Goal: Task Accomplishment & Management: Complete application form

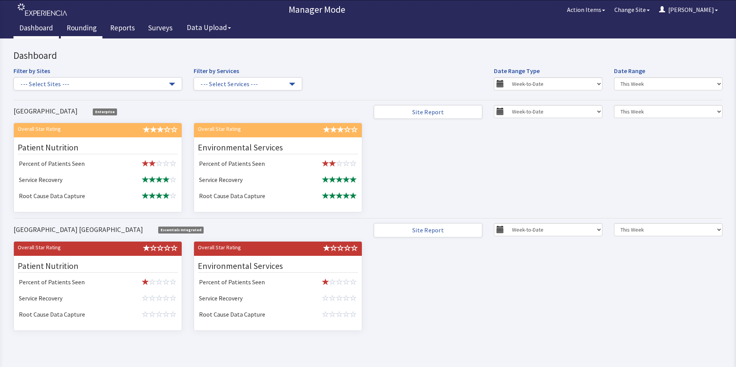
click at [77, 29] on link "Rounding" at bounding box center [82, 28] width 42 height 19
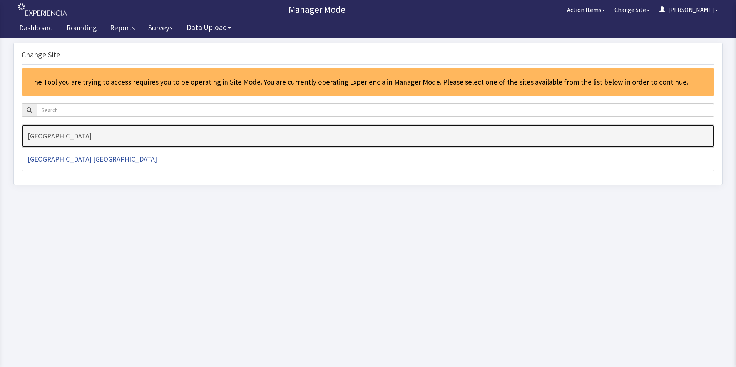
click at [69, 135] on h4 "[GEOGRAPHIC_DATA]" at bounding box center [368, 136] width 681 height 8
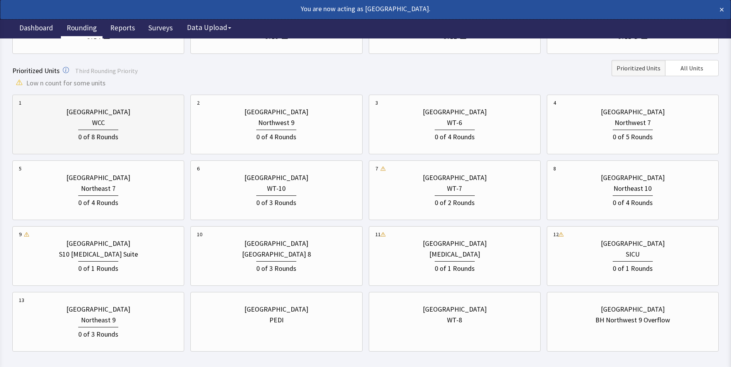
scroll to position [193, 0]
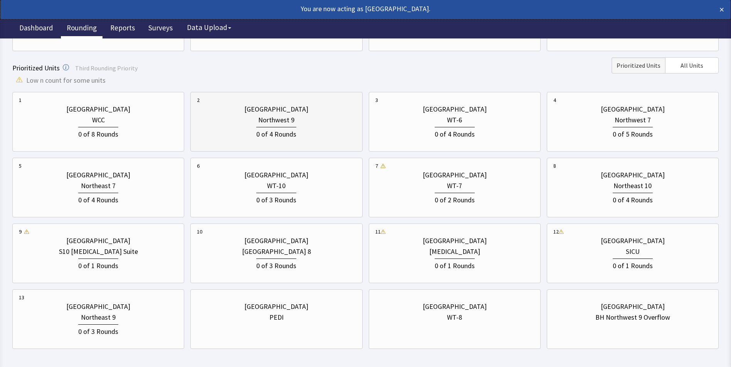
click at [286, 132] on div "0 of 4 Rounds" at bounding box center [276, 133] width 40 height 13
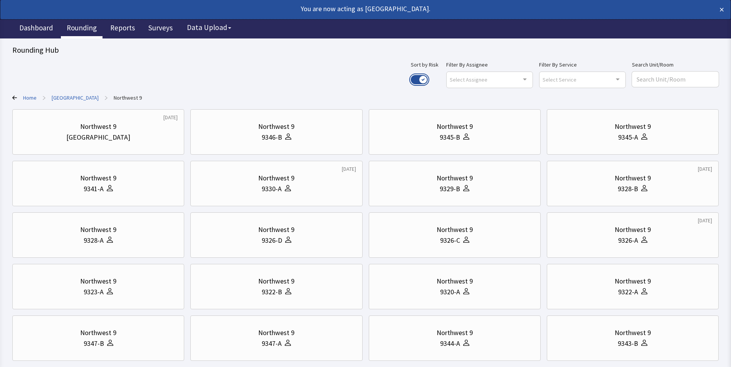
click at [427, 77] on button "Use setting" at bounding box center [419, 79] width 17 height 9
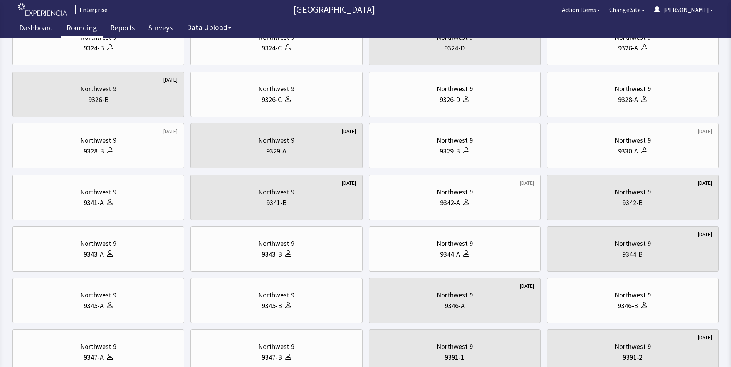
scroll to position [77, 0]
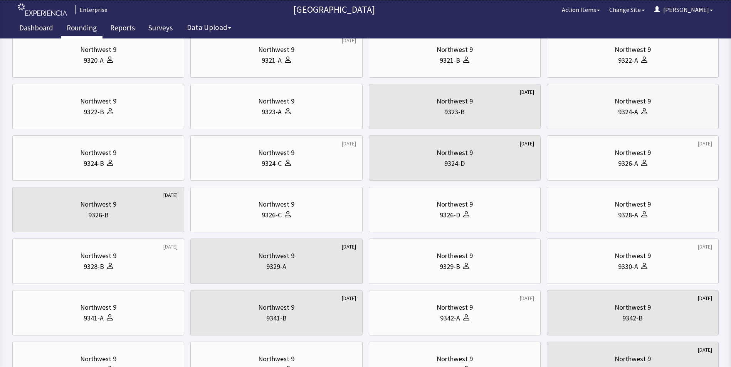
click at [619, 116] on div "9324-A" at bounding box center [628, 112] width 20 height 11
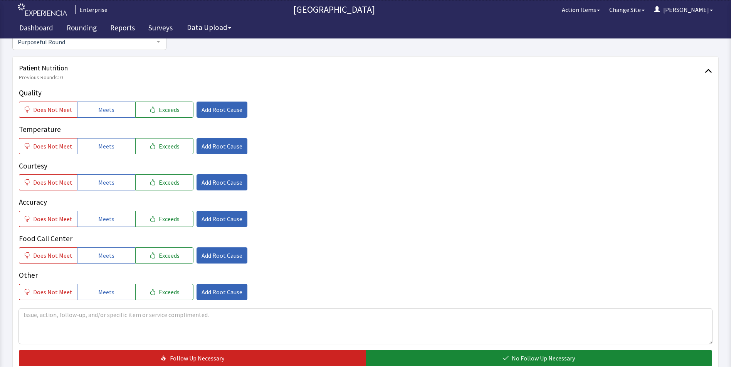
scroll to position [116, 0]
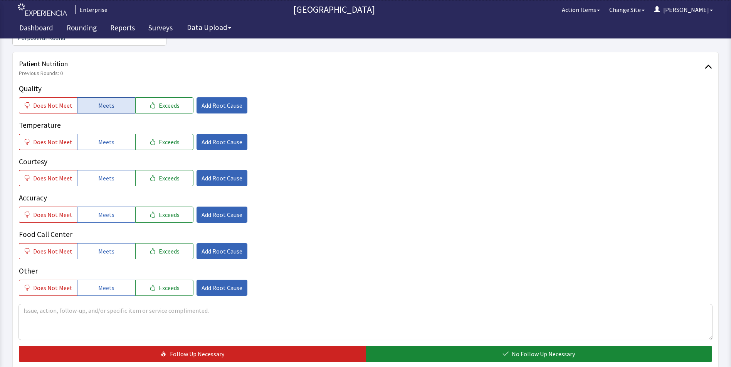
drag, startPoint x: 102, startPoint y: 89, endPoint x: 104, endPoint y: 99, distance: 10.5
click at [102, 101] on span "Meets" at bounding box center [106, 105] width 16 height 9
drag, startPoint x: 112, startPoint y: 130, endPoint x: 111, endPoint y: 156, distance: 25.8
click at [112, 134] on button "Meets" at bounding box center [106, 142] width 58 height 16
drag, startPoint x: 109, startPoint y: 164, endPoint x: 109, endPoint y: 180, distance: 16.2
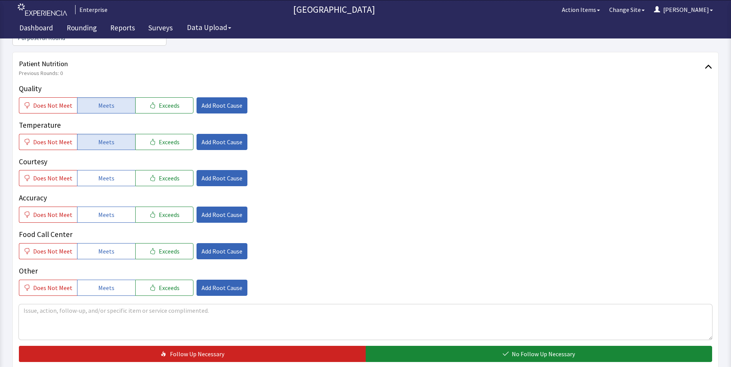
click at [109, 171] on button "Meets" at bounding box center [106, 178] width 58 height 16
drag, startPoint x: 107, startPoint y: 204, endPoint x: 107, endPoint y: 212, distance: 8.5
click at [107, 210] on span "Meets" at bounding box center [106, 214] width 16 height 9
drag, startPoint x: 105, startPoint y: 236, endPoint x: 207, endPoint y: 210, distance: 105.1
click at [108, 247] on span "Meets" at bounding box center [106, 251] width 16 height 9
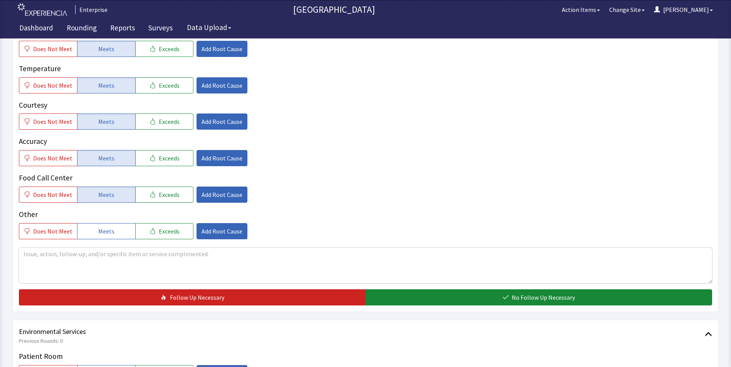
scroll to position [231, 0]
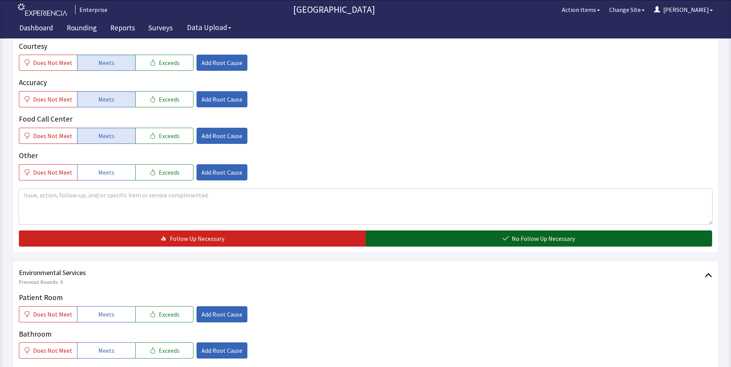
click at [463, 231] on button "No Follow Up Necessary" at bounding box center [538, 239] width 347 height 16
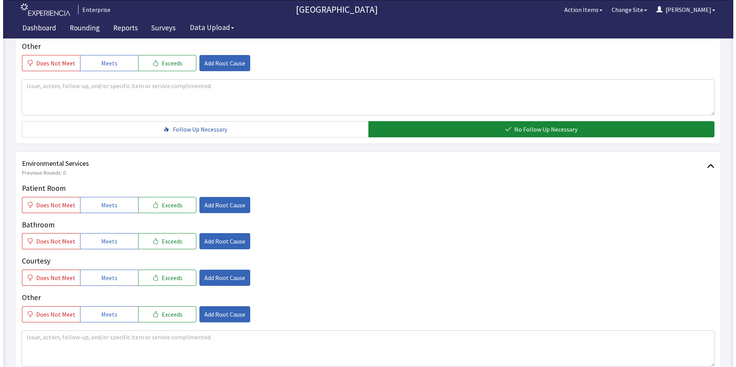
scroll to position [385, 0]
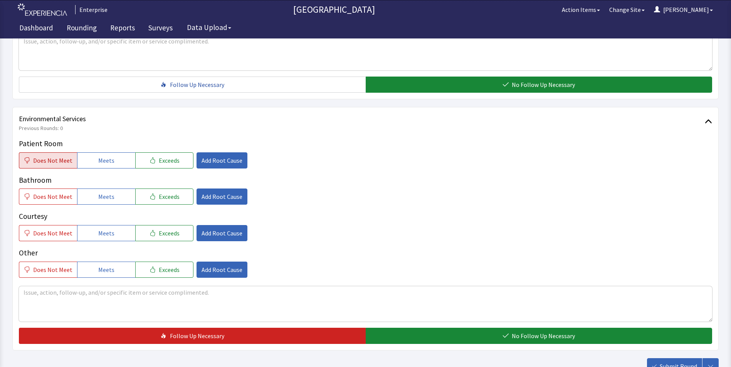
click at [52, 156] on span "Does Not Meet" at bounding box center [52, 160] width 39 height 9
drag, startPoint x: 113, startPoint y: 184, endPoint x: 111, endPoint y: 205, distance: 20.9
click at [112, 191] on button "Meets" at bounding box center [106, 197] width 58 height 16
click at [111, 225] on button "Meets" at bounding box center [106, 233] width 58 height 16
click at [210, 156] on span "Add Root Cause" at bounding box center [221, 160] width 41 height 9
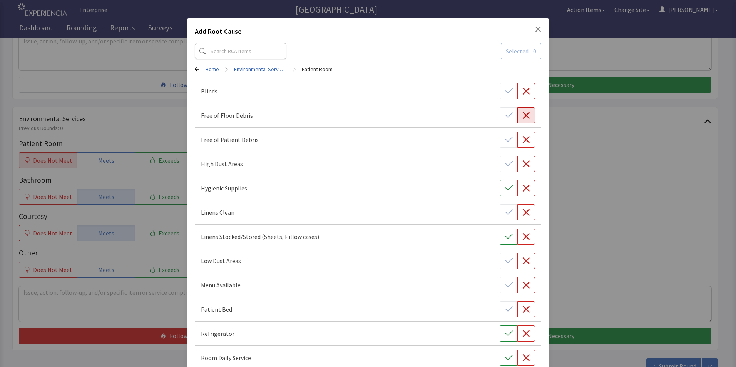
click at [524, 117] on icon "button" at bounding box center [526, 115] width 7 height 7
click at [525, 141] on icon "button" at bounding box center [527, 140] width 8 height 8
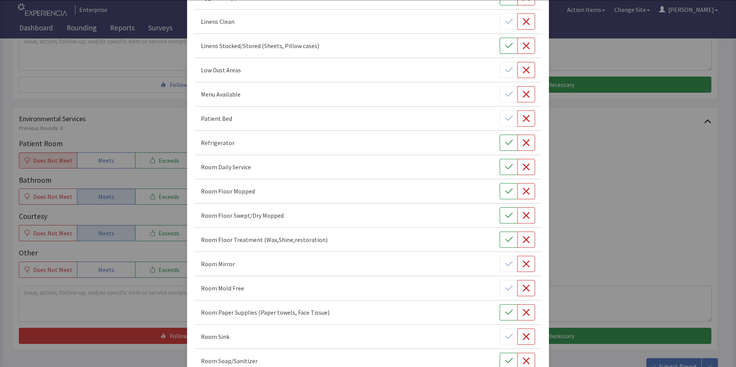
scroll to position [193, 0]
click at [524, 190] on icon "button" at bounding box center [527, 190] width 8 height 8
click at [523, 214] on icon "button" at bounding box center [526, 214] width 7 height 7
click at [523, 238] on icon "button" at bounding box center [527, 239] width 8 height 8
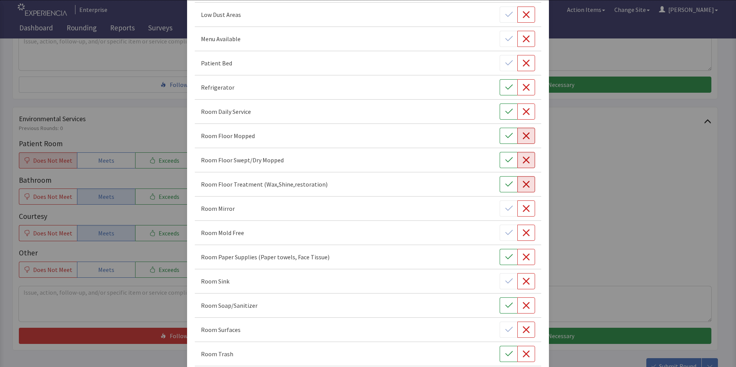
scroll to position [424, 0]
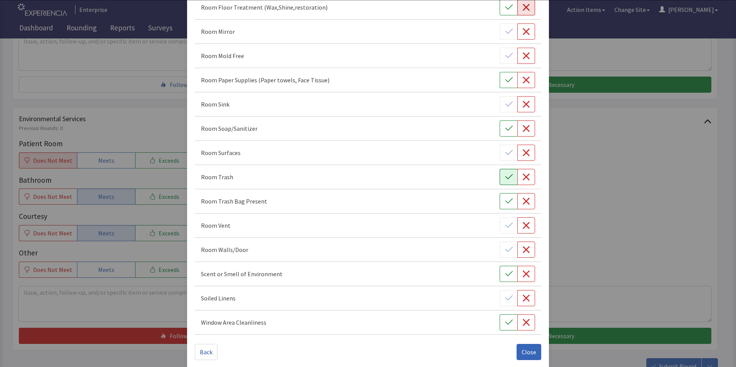
click at [505, 177] on icon "button" at bounding box center [509, 177] width 8 height 8
click at [523, 155] on icon "button" at bounding box center [527, 153] width 8 height 8
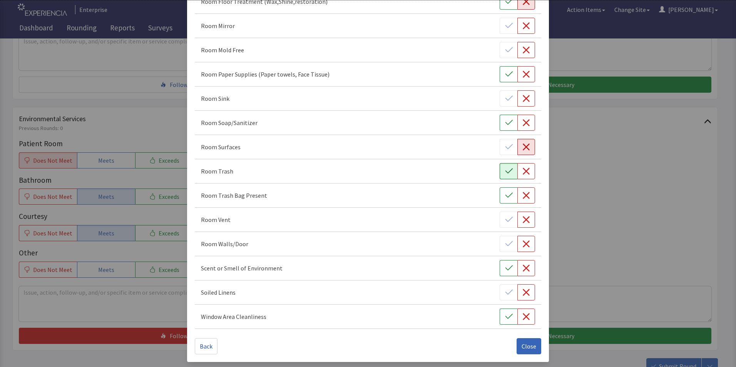
scroll to position [431, 0]
click at [530, 346] on span "Close" at bounding box center [529, 345] width 15 height 9
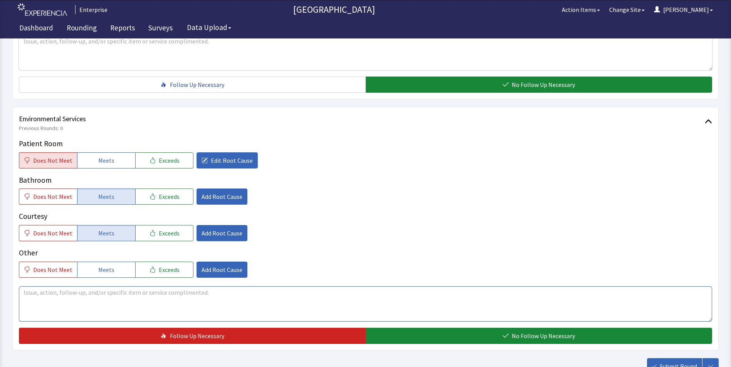
click at [31, 287] on textarea at bounding box center [365, 304] width 693 height 35
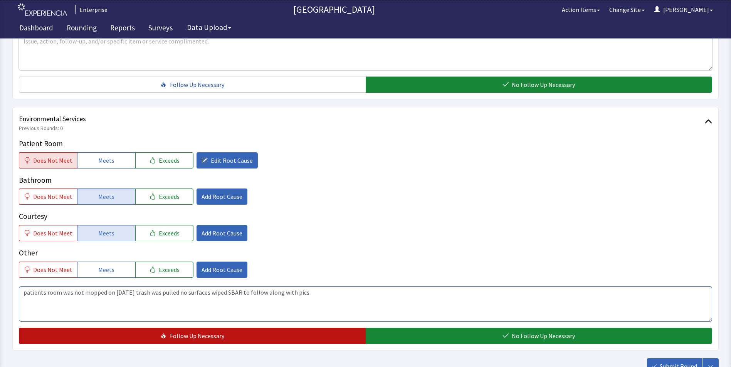
drag, startPoint x: 22, startPoint y: 281, endPoint x: 333, endPoint y: 317, distance: 313.6
click at [333, 317] on div "Patient Room Does Not Meet Meets Exceeds Edit Root Cause Bathroom Does Not Meet…" at bounding box center [365, 241] width 693 height 206
type textarea "patients room was not mopped on 09/17/25 trash was pulled no surfaces wiped SBA…"
click at [283, 328] on button "Follow Up Necessary" at bounding box center [192, 336] width 347 height 16
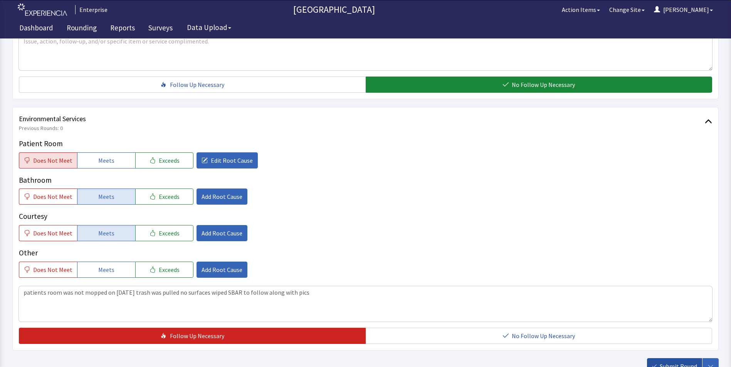
click at [676, 359] on button "Submit Round" at bounding box center [674, 367] width 55 height 16
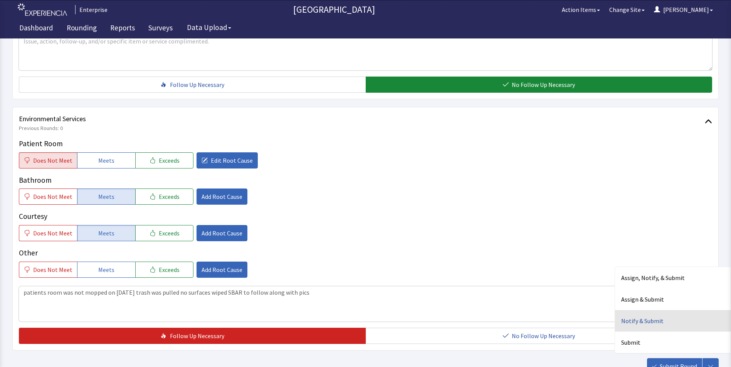
click at [644, 310] on div "Notify & Submit" at bounding box center [673, 321] width 116 height 22
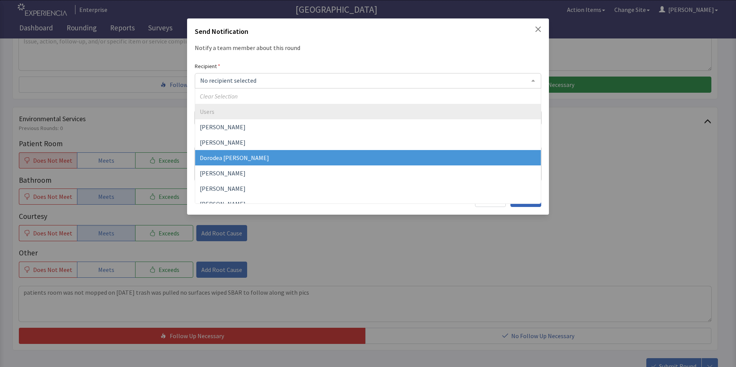
click at [238, 159] on span "Dorodea Verderame" at bounding box center [234, 158] width 69 height 8
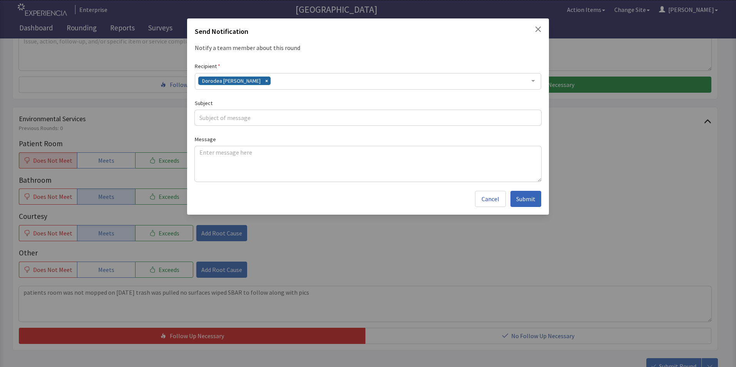
click at [276, 82] on div "Dorodea Verderame" at bounding box center [368, 81] width 347 height 17
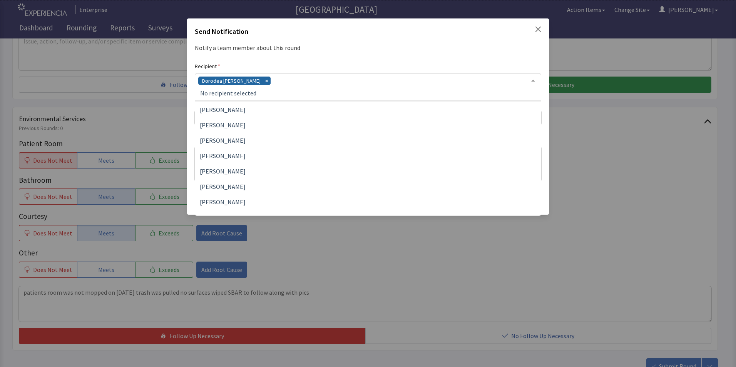
scroll to position [77, 0]
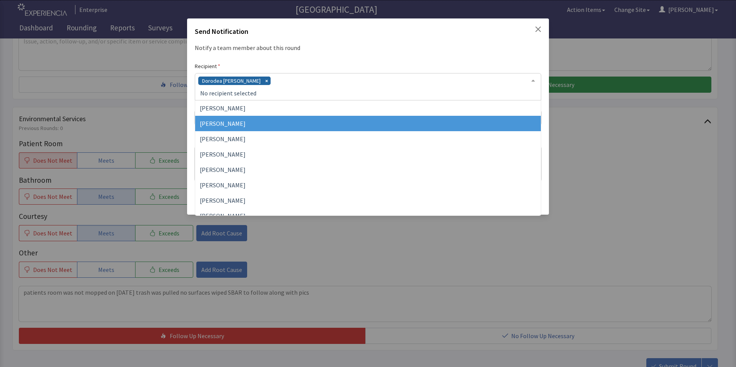
click at [257, 129] on span "Gerardo Mejias" at bounding box center [368, 123] width 346 height 15
click at [326, 82] on div "Dorodea Verderame Gerardo Mejias" at bounding box center [368, 86] width 347 height 27
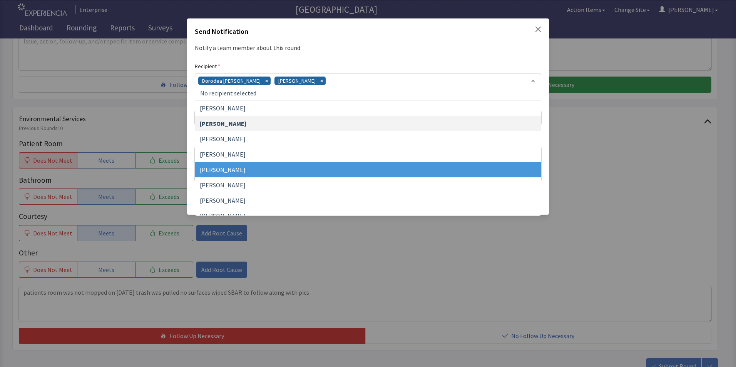
click at [288, 164] on span "James Hellandbrand" at bounding box center [368, 169] width 346 height 15
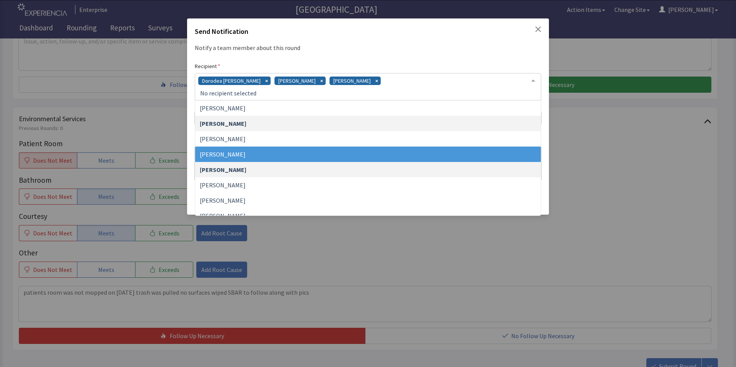
click at [400, 80] on div "Dorodea Verderame Gerardo Mejias James Hellandbrand" at bounding box center [368, 86] width 347 height 27
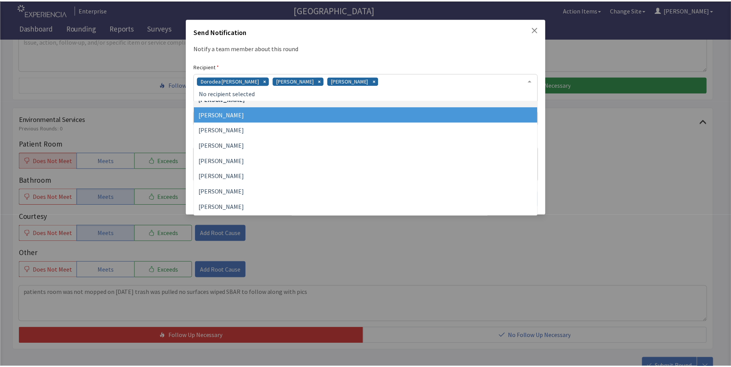
scroll to position [154, 0]
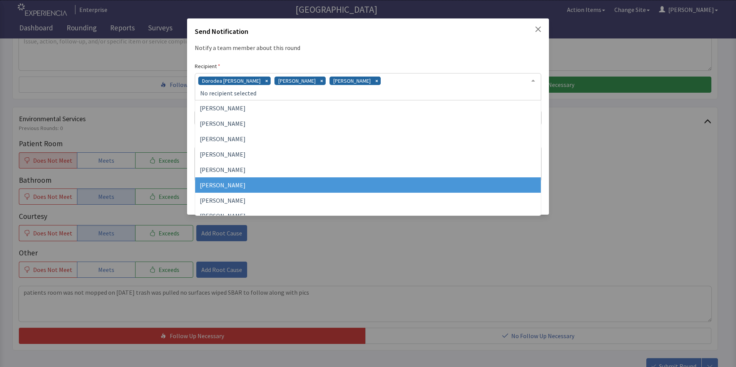
click at [313, 183] on span "[PERSON_NAME]" at bounding box center [368, 185] width 346 height 15
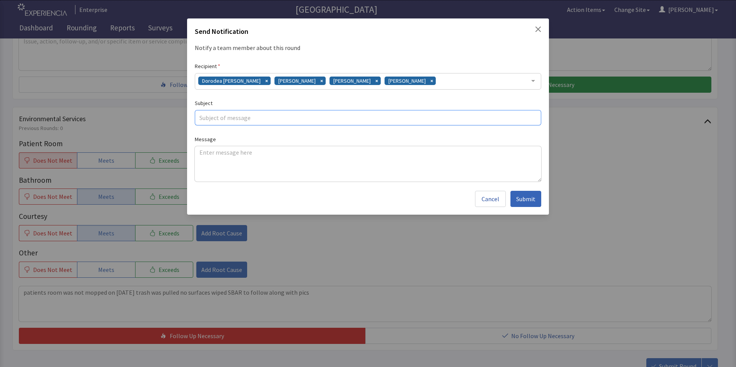
click at [248, 119] on input "text" at bounding box center [368, 117] width 347 height 15
type input "no room cleaning"
click at [204, 151] on textarea at bounding box center [368, 163] width 347 height 35
paste textarea "patients room was not mopped on 09/17/25 trash was pulled no surfaces wiped SBA…"
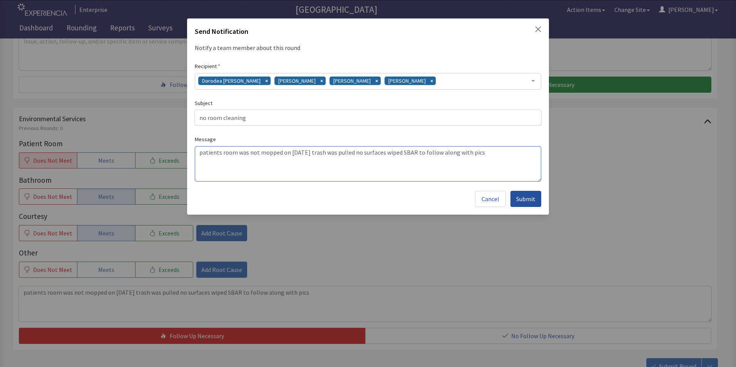
type textarea "patients room was not mopped on 09/17/25 trash was pulled no surfaces wiped SBA…"
click at [523, 202] on span "Submit" at bounding box center [525, 198] width 19 height 9
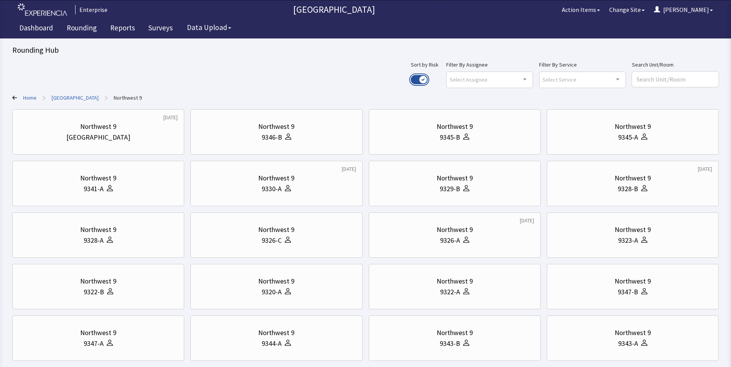
click at [427, 76] on button "Use setting" at bounding box center [419, 79] width 17 height 9
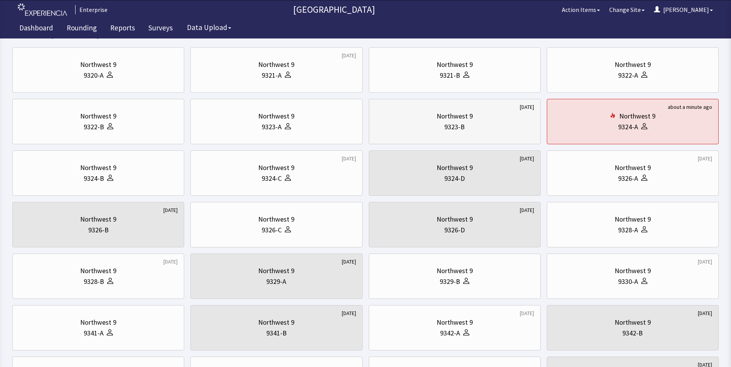
scroll to position [231, 0]
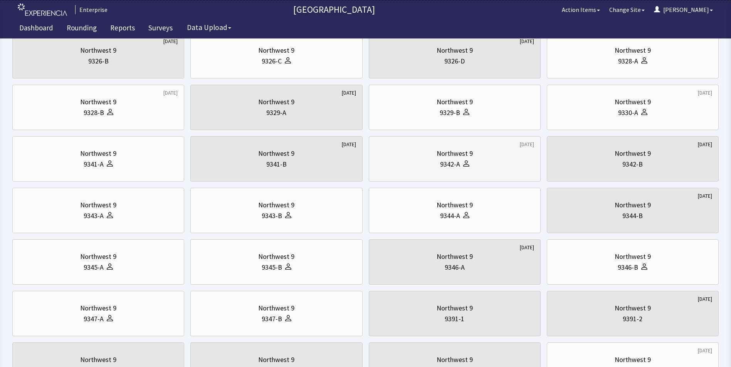
click at [460, 167] on div at bounding box center [464, 164] width 9 height 11
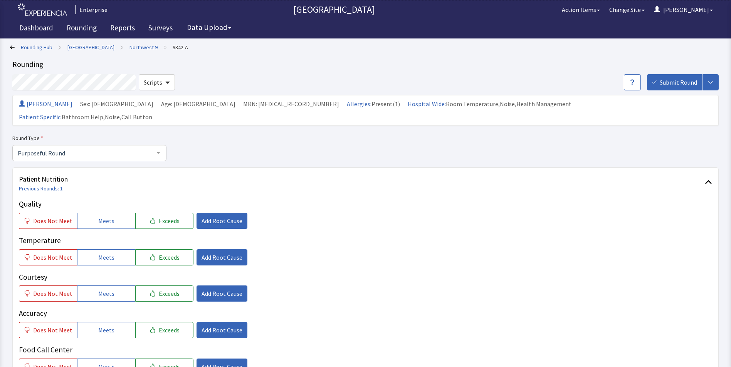
scroll to position [116, 0]
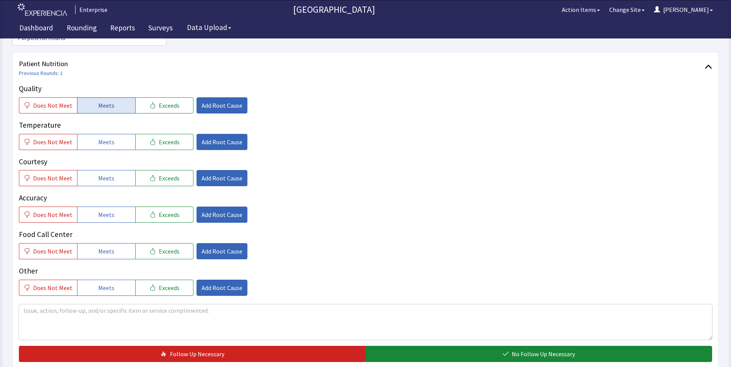
drag, startPoint x: 100, startPoint y: 90, endPoint x: 101, endPoint y: 113, distance: 23.5
click at [100, 101] on span "Meets" at bounding box center [106, 105] width 16 height 9
click at [98, 137] on span "Meets" at bounding box center [106, 141] width 16 height 9
drag, startPoint x: 96, startPoint y: 164, endPoint x: 102, endPoint y: 189, distance: 25.3
click at [98, 174] on span "Meets" at bounding box center [106, 178] width 16 height 9
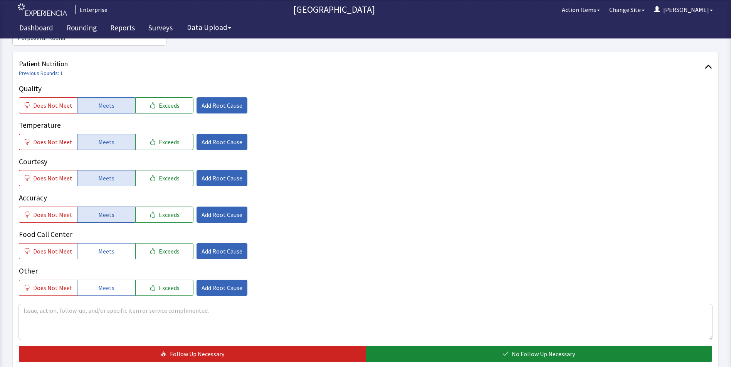
click at [103, 210] on span "Meets" at bounding box center [106, 214] width 16 height 9
click at [115, 243] on button "Meets" at bounding box center [106, 251] width 58 height 16
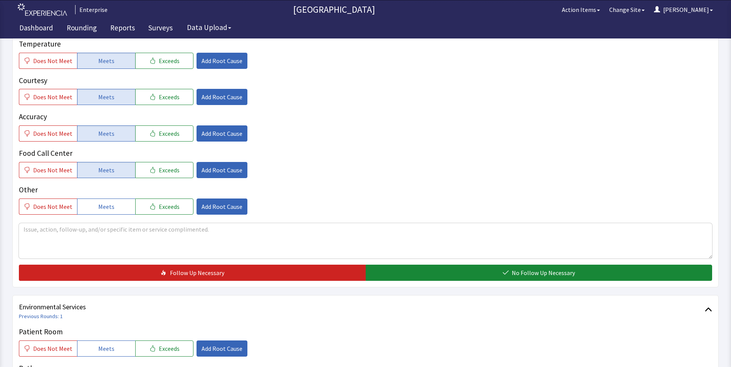
scroll to position [270, 0]
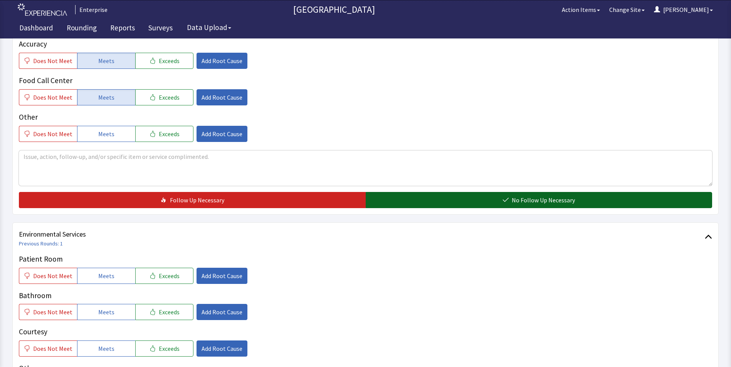
click at [416, 192] on button "No Follow Up Necessary" at bounding box center [538, 200] width 347 height 16
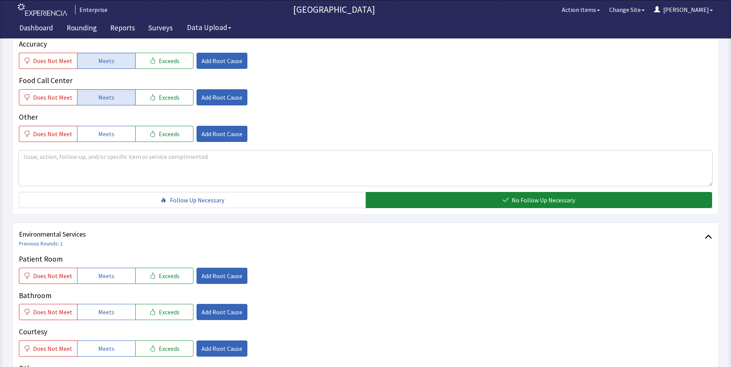
drag, startPoint x: 104, startPoint y: 261, endPoint x: 102, endPoint y: 285, distance: 23.9
click at [104, 272] on span "Meets" at bounding box center [106, 276] width 16 height 9
drag, startPoint x: 101, startPoint y: 298, endPoint x: 102, endPoint y: 327, distance: 28.1
click at [102, 307] on button "Meets" at bounding box center [106, 312] width 58 height 16
click at [103, 344] on span "Meets" at bounding box center [106, 348] width 16 height 9
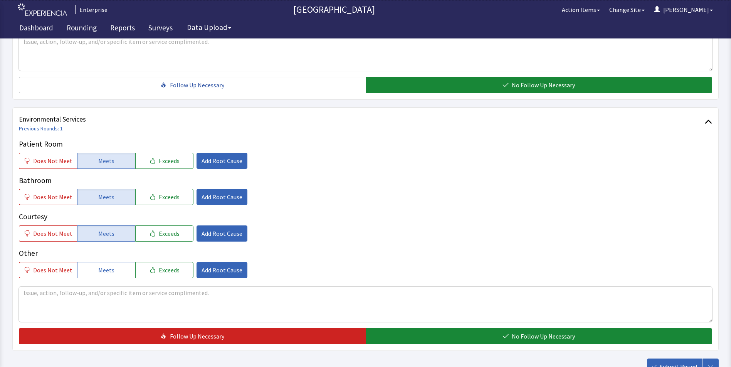
scroll to position [385, 0]
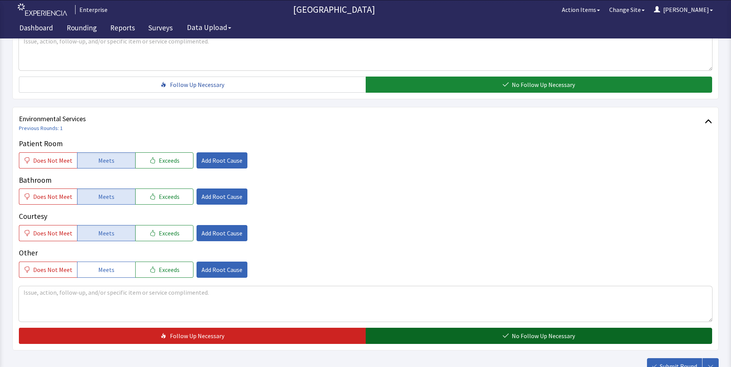
click at [403, 328] on button "No Follow Up Necessary" at bounding box center [538, 336] width 347 height 16
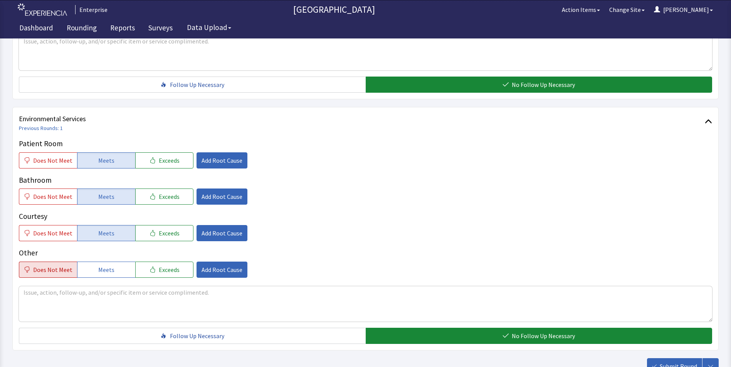
click at [51, 265] on span "Does Not Meet" at bounding box center [52, 269] width 39 height 9
click at [217, 265] on span "Add Root Cause" at bounding box center [221, 269] width 41 height 9
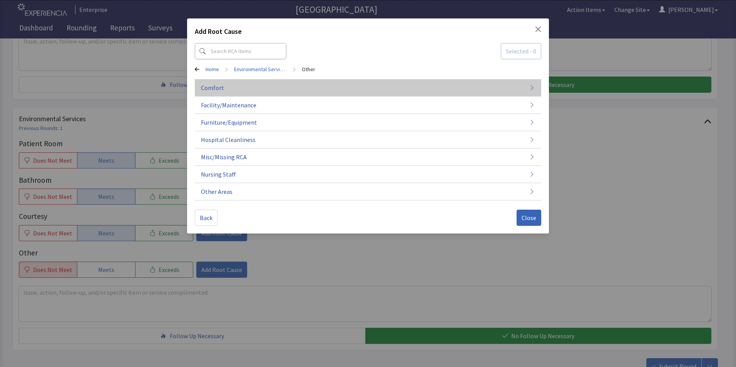
click at [244, 90] on button "Comfort" at bounding box center [368, 87] width 347 height 17
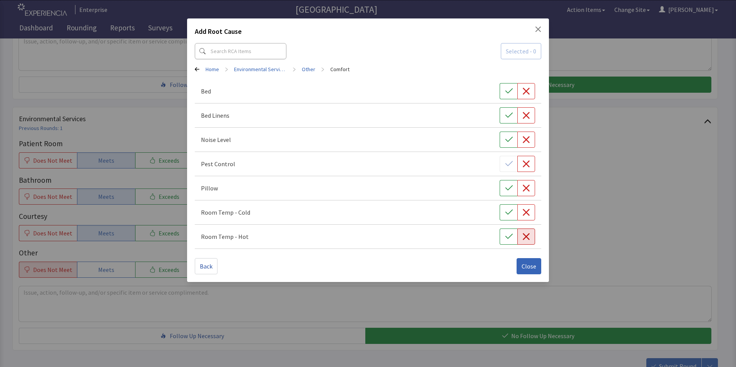
click at [523, 236] on icon "button" at bounding box center [527, 237] width 8 height 8
click at [527, 270] on span "Close" at bounding box center [529, 266] width 15 height 9
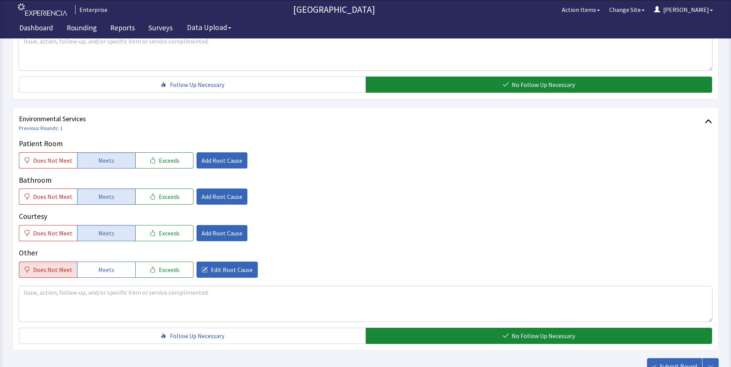
click at [677, 362] on span "Submit Round" at bounding box center [677, 366] width 37 height 9
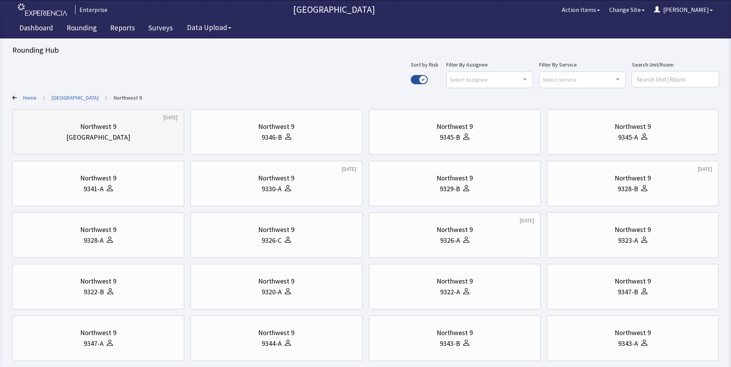
click at [116, 134] on div "[GEOGRAPHIC_DATA]" at bounding box center [98, 137] width 64 height 11
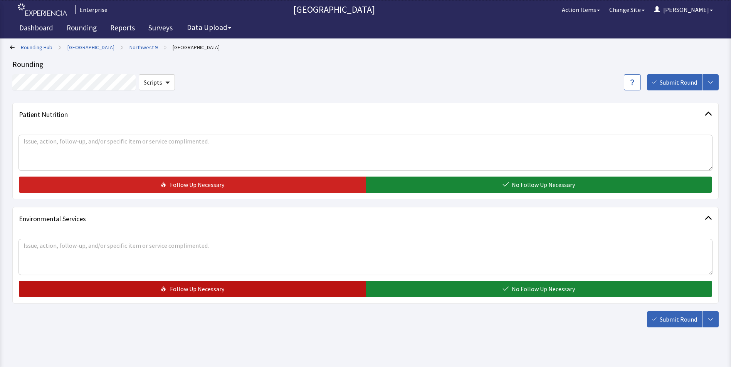
click at [218, 285] on span "Follow Up Necessary" at bounding box center [197, 289] width 54 height 9
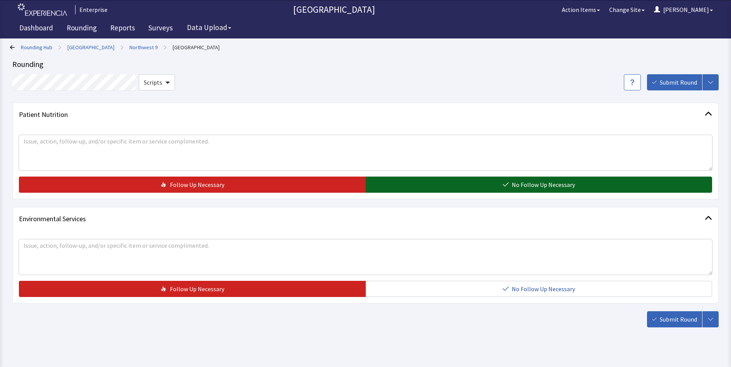
click at [419, 179] on button "No Follow Up Necessary" at bounding box center [538, 185] width 347 height 16
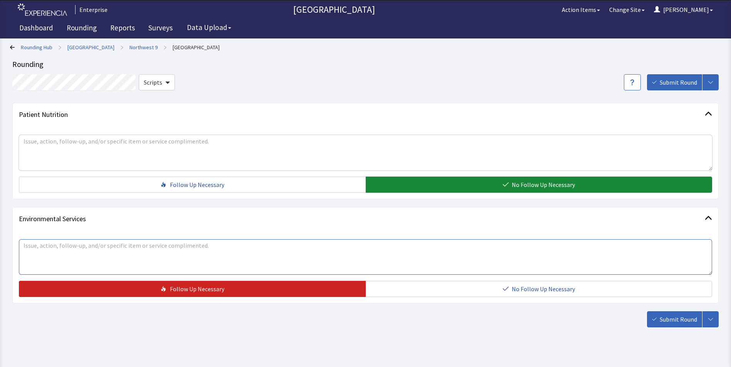
click at [32, 245] on textarea at bounding box center [365, 257] width 693 height 35
type textarea "room clutter issues"
click at [672, 318] on span "Submit Round" at bounding box center [677, 319] width 37 height 9
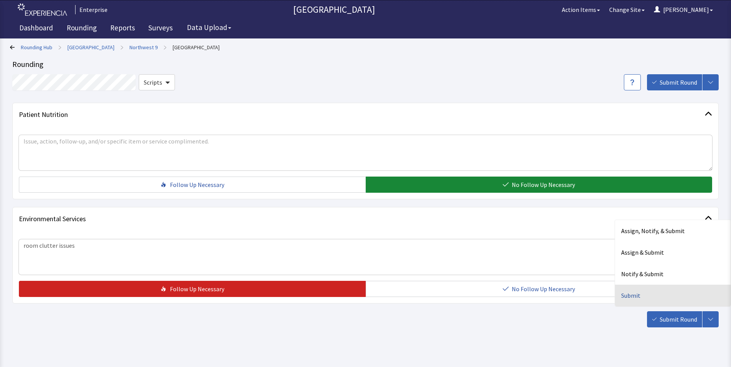
click at [631, 300] on div "Submit" at bounding box center [673, 296] width 116 height 22
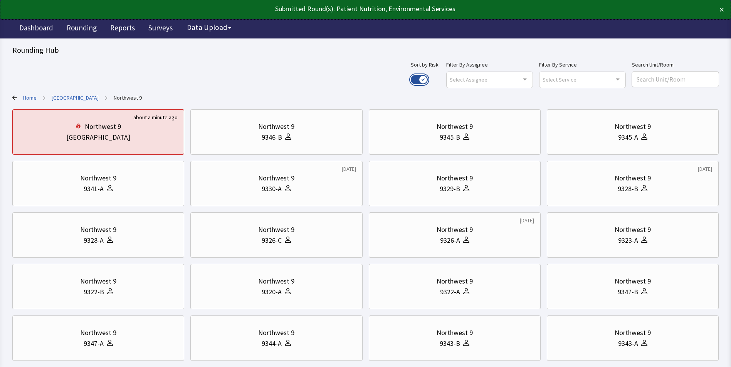
click at [427, 81] on button "Use setting" at bounding box center [419, 79] width 17 height 9
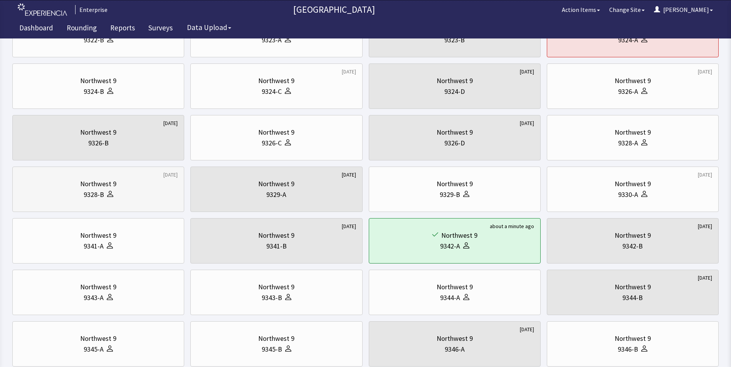
scroll to position [149, 0]
click at [600, 144] on div "9328-A" at bounding box center [632, 143] width 159 height 11
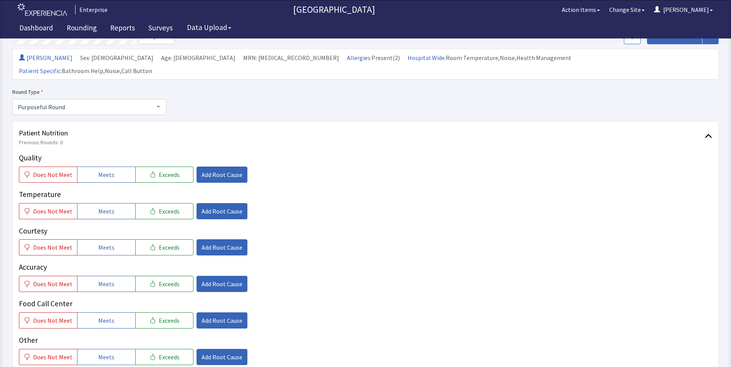
scroll to position [116, 0]
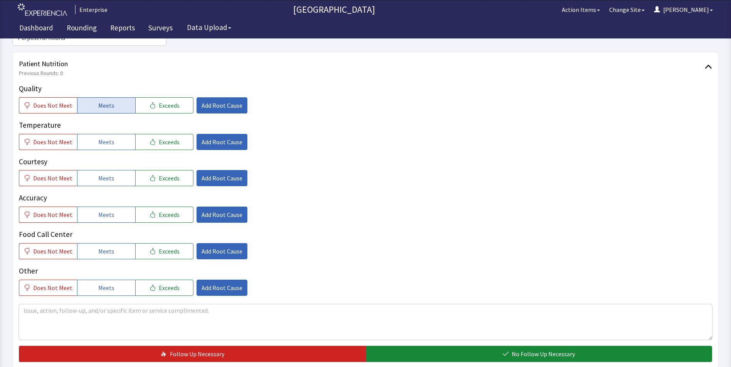
click at [98, 101] on span "Meets" at bounding box center [106, 105] width 16 height 9
drag, startPoint x: 94, startPoint y: 133, endPoint x: 94, endPoint y: 150, distance: 16.6
click at [94, 136] on button "Meets" at bounding box center [106, 142] width 58 height 16
drag, startPoint x: 95, startPoint y: 168, endPoint x: 99, endPoint y: 189, distance: 22.4
click at [96, 170] on button "Meets" at bounding box center [106, 178] width 58 height 16
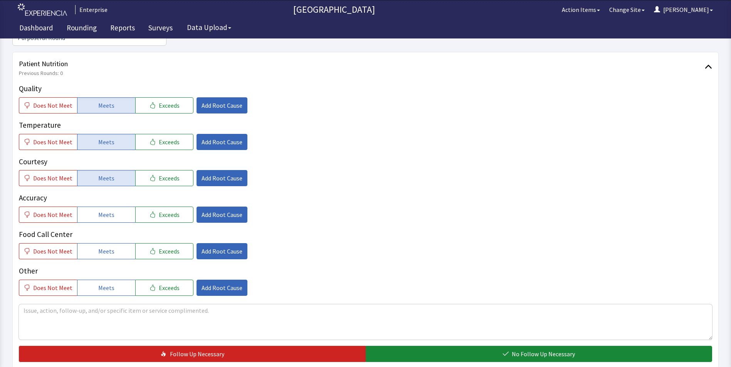
drag, startPoint x: 102, startPoint y: 203, endPoint x: 102, endPoint y: 223, distance: 20.4
click at [102, 210] on button "Meets" at bounding box center [106, 215] width 58 height 16
click at [104, 247] on span "Meets" at bounding box center [106, 251] width 16 height 9
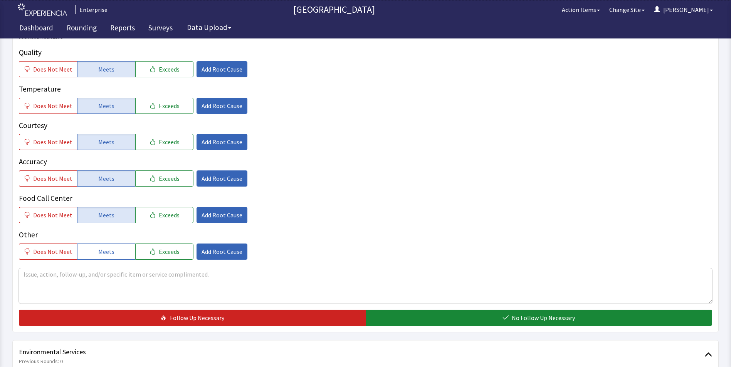
scroll to position [270, 0]
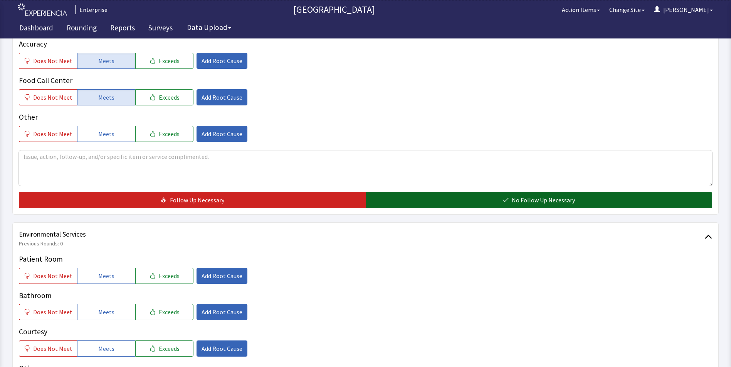
click at [410, 192] on button "No Follow Up Necessary" at bounding box center [538, 200] width 347 height 16
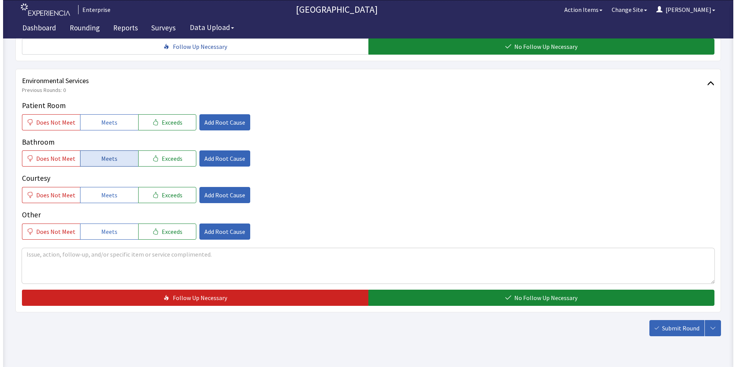
scroll to position [424, 0]
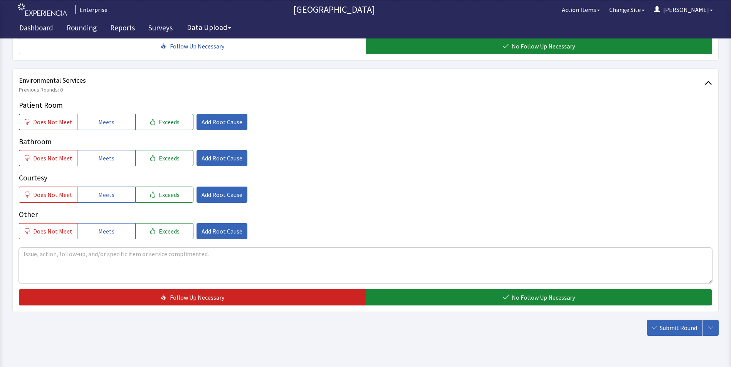
drag, startPoint x: 88, startPoint y: 106, endPoint x: 89, endPoint y: 124, distance: 17.4
click at [89, 114] on button "Meets" at bounding box center [106, 122] width 58 height 16
drag, startPoint x: 91, startPoint y: 146, endPoint x: 94, endPoint y: 167, distance: 20.5
click at [91, 150] on button "Meets" at bounding box center [106, 158] width 58 height 16
drag, startPoint x: 95, startPoint y: 181, endPoint x: 80, endPoint y: 199, distance: 24.1
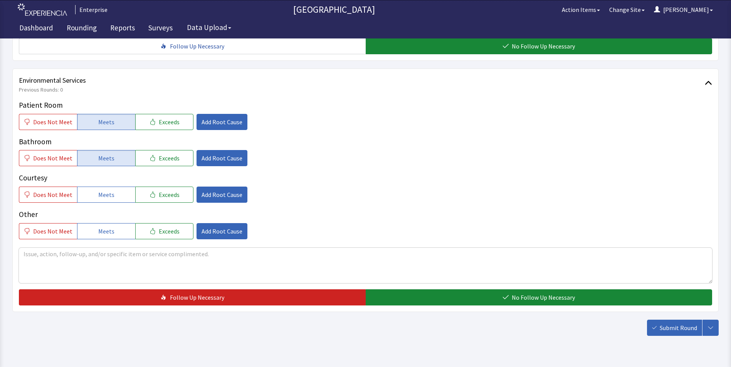
click at [95, 187] on button "Meets" at bounding box center [106, 195] width 58 height 16
click at [53, 227] on span "Does Not Meet" at bounding box center [52, 231] width 39 height 9
click at [231, 223] on button "Add Root Cause" at bounding box center [221, 231] width 51 height 16
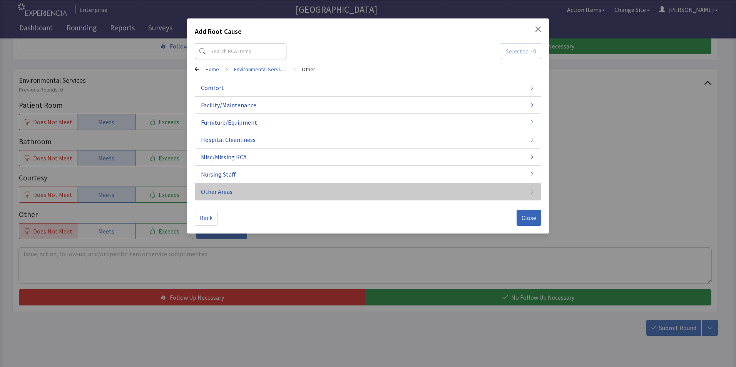
click at [230, 196] on span "Other Areas" at bounding box center [217, 191] width 32 height 9
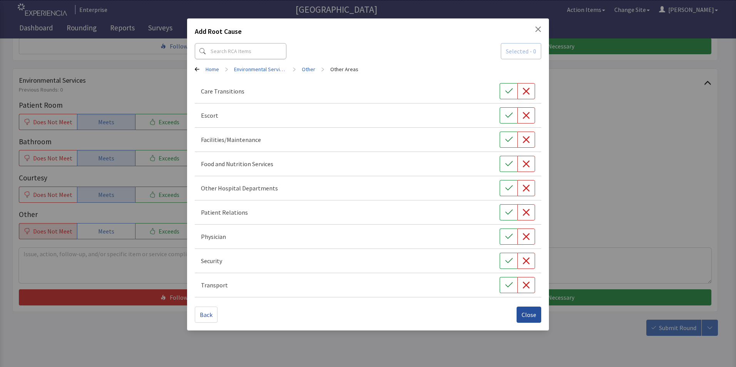
click at [532, 317] on span "Close" at bounding box center [529, 314] width 15 height 9
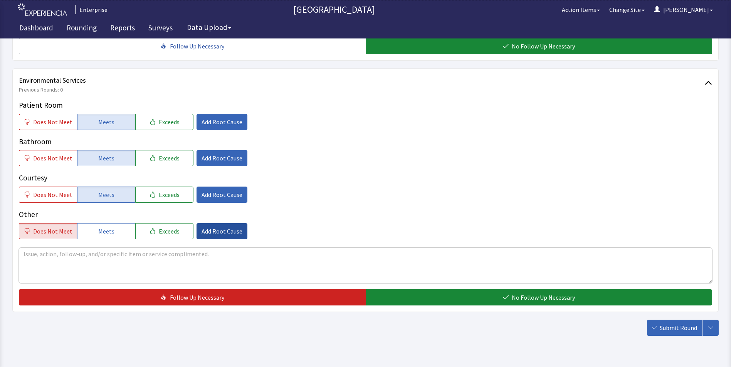
click at [206, 227] on span "Add Root Cause" at bounding box center [221, 231] width 41 height 9
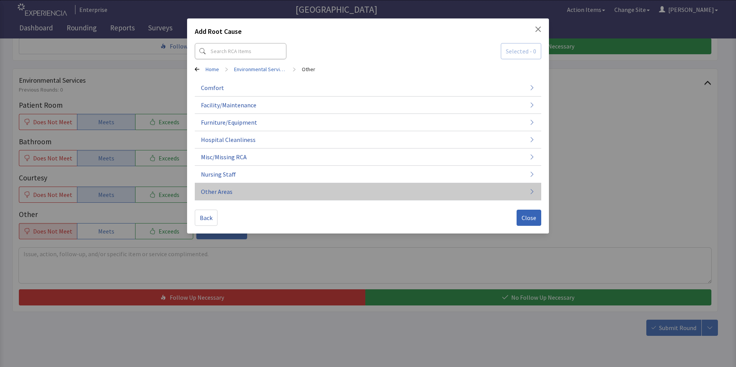
click at [229, 192] on span "Other Areas" at bounding box center [217, 191] width 32 height 9
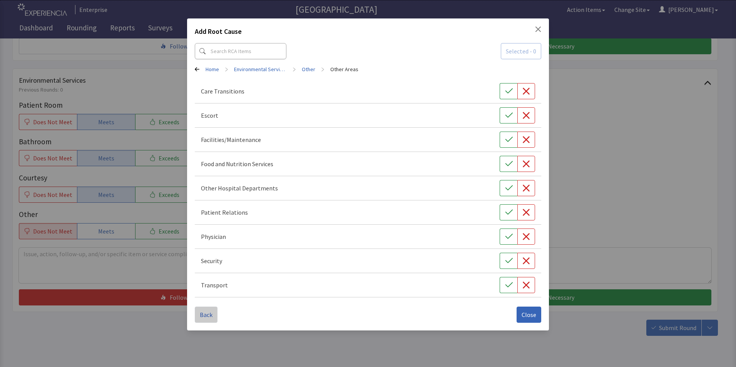
click at [209, 315] on span "Back" at bounding box center [206, 314] width 13 height 9
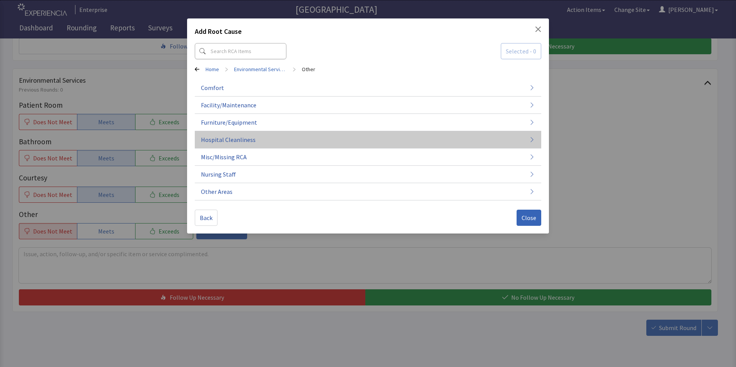
click at [252, 136] on span "Hospital Cleanliness" at bounding box center [228, 139] width 55 height 9
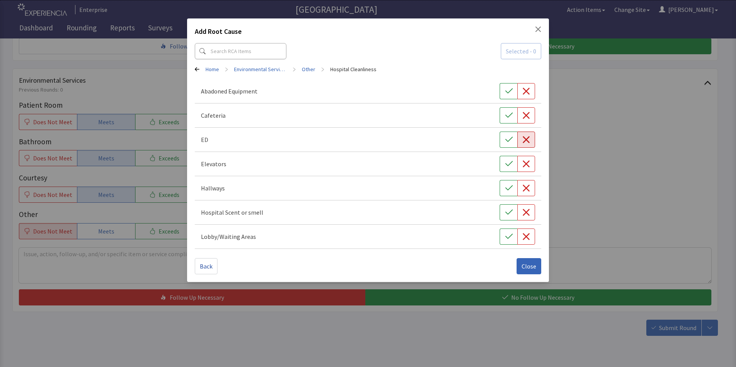
click at [528, 142] on icon "button" at bounding box center [527, 140] width 8 height 8
click at [529, 267] on span "Close" at bounding box center [529, 266] width 15 height 9
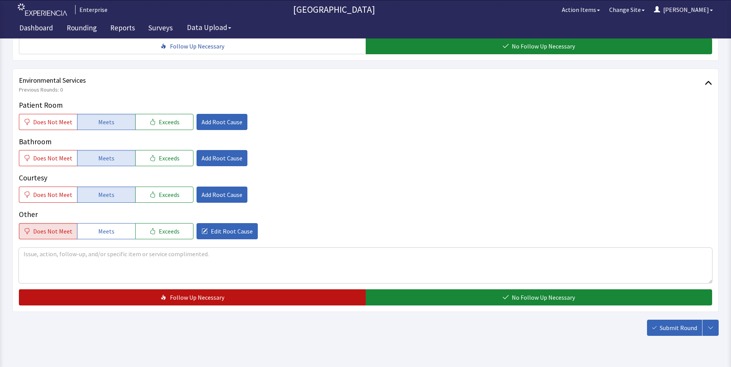
click at [139, 290] on button "Follow Up Necessary" at bounding box center [192, 298] width 347 height 16
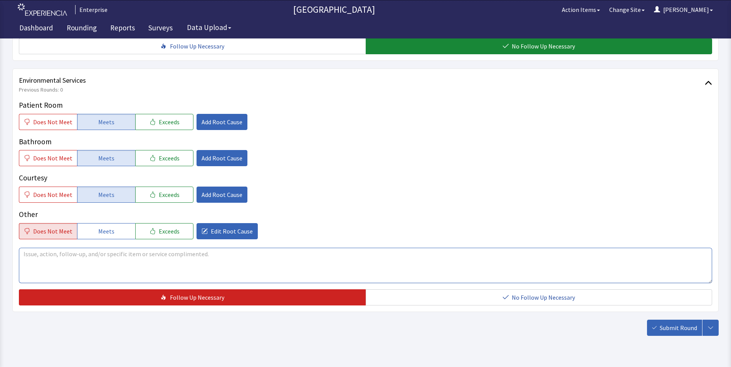
click at [47, 248] on textarea at bounding box center [365, 265] width 693 height 35
drag, startPoint x: 23, startPoint y: 241, endPoint x: 332, endPoint y: 241, distance: 308.5
click at [332, 248] on textarea "patient mentioned the ED area was very dirty , floor and bathroom the cleanline…" at bounding box center [365, 265] width 693 height 35
type textarea "patient mentioned the ED area was very dirty , floor and bathroom the cleanline…"
click at [666, 323] on span "Submit Round" at bounding box center [677, 327] width 37 height 9
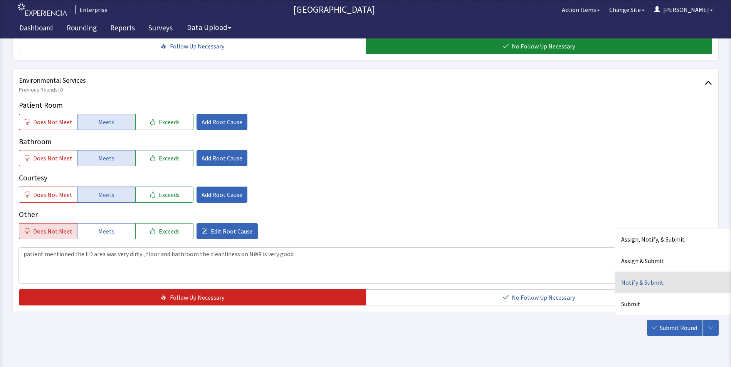
click at [633, 272] on div "Notify & Submit" at bounding box center [673, 283] width 116 height 22
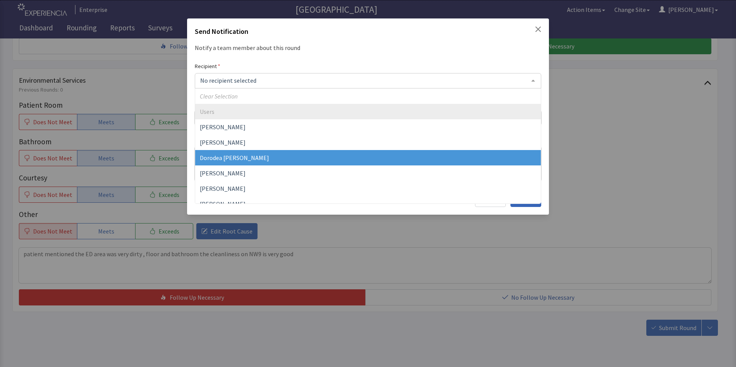
click at [230, 156] on span "Dorodea [PERSON_NAME]" at bounding box center [234, 158] width 69 height 8
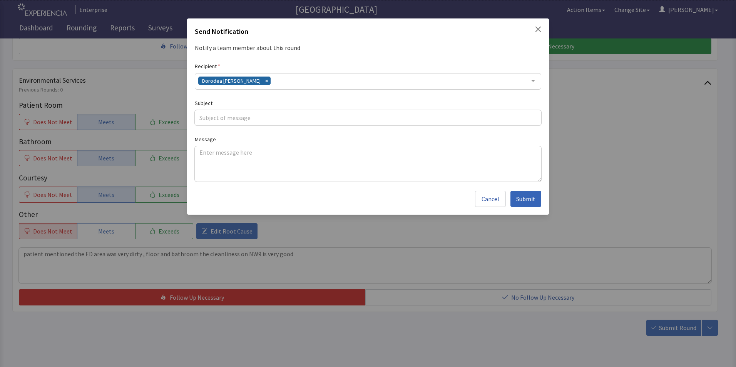
click at [280, 82] on div "Dorodea [PERSON_NAME]" at bounding box center [368, 81] width 347 height 17
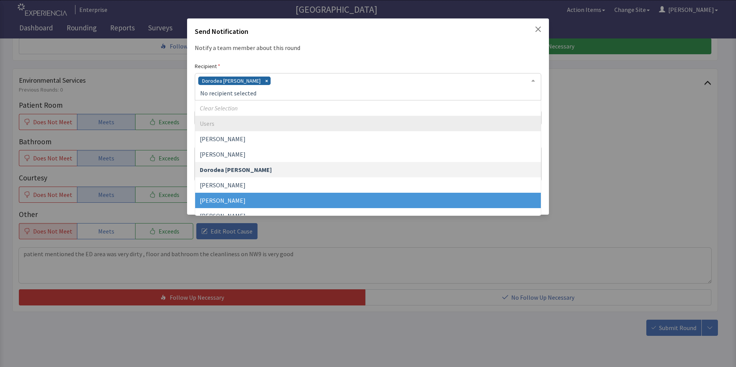
click at [247, 198] on span "[PERSON_NAME]" at bounding box center [368, 200] width 346 height 15
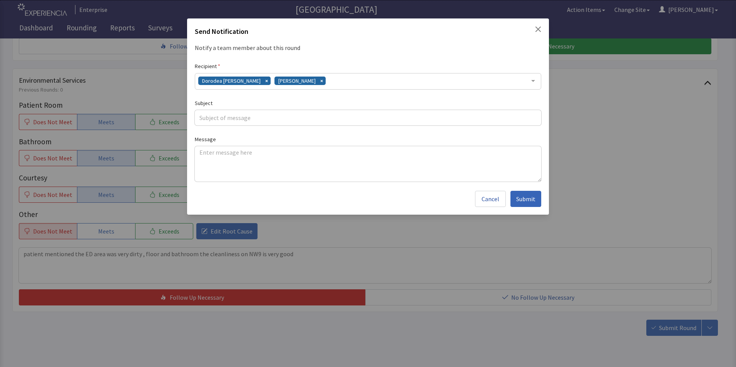
click at [324, 82] on div "Dorodea Verderame Gerardo Mejias" at bounding box center [368, 81] width 347 height 17
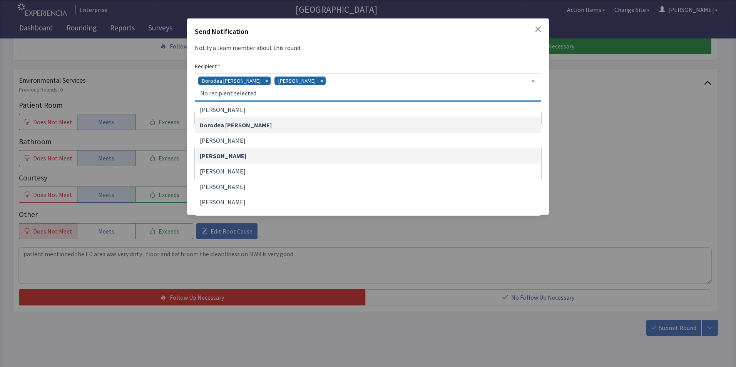
scroll to position [77, 0]
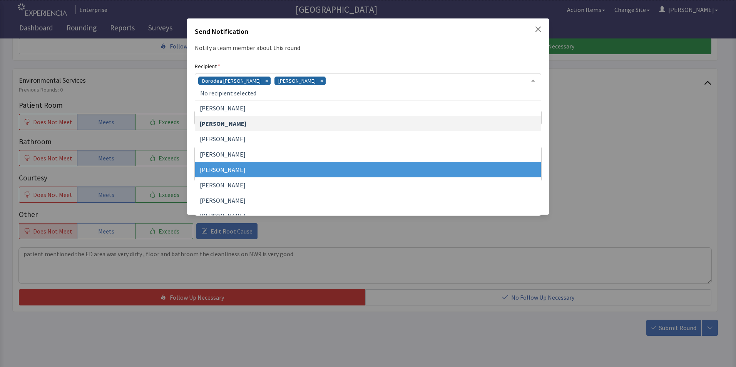
click at [293, 166] on span "[PERSON_NAME]" at bounding box center [368, 169] width 346 height 15
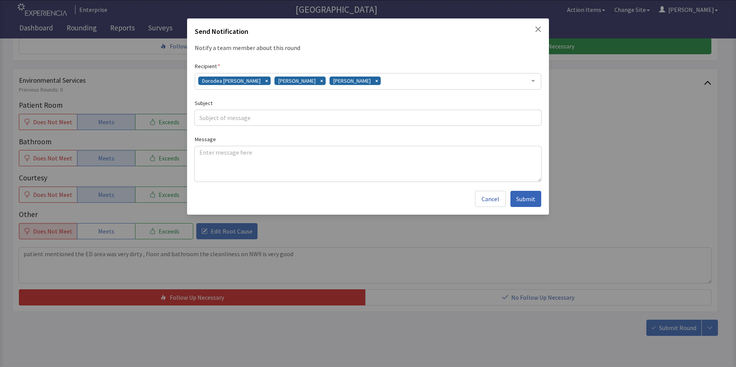
click at [381, 82] on div "Dorodea Verderame Gerardo Mejias James Hellandbrand" at bounding box center [368, 81] width 347 height 17
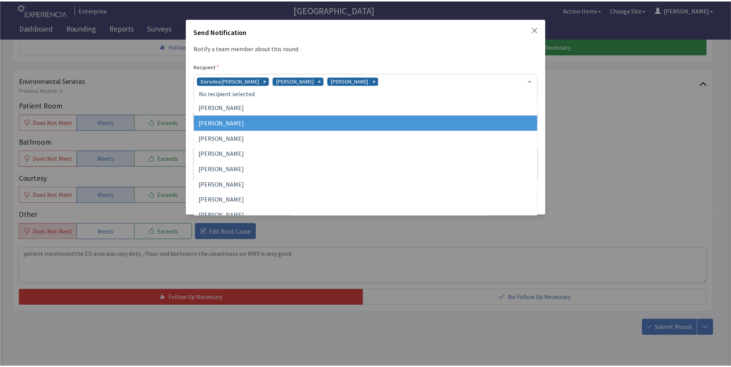
scroll to position [178, 0]
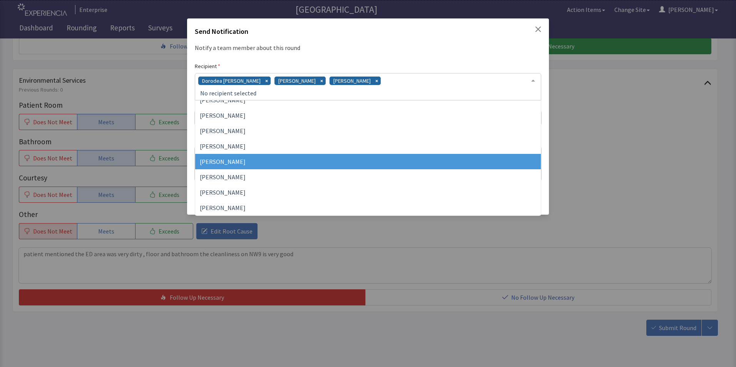
click at [313, 159] on span "[PERSON_NAME]" at bounding box center [368, 161] width 346 height 15
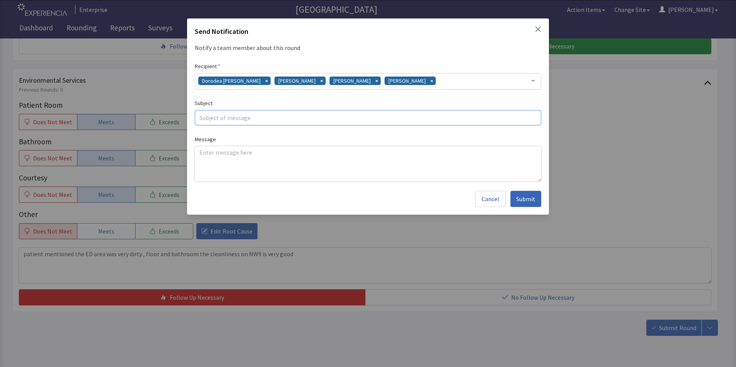
click at [232, 116] on input "text" at bounding box center [368, 117] width 347 height 15
type input "cleanliness issues"
click at [206, 155] on textarea at bounding box center [368, 163] width 347 height 35
paste textarea "patient mentioned the ED area was very dirty , floor and bathroom the cleanline…"
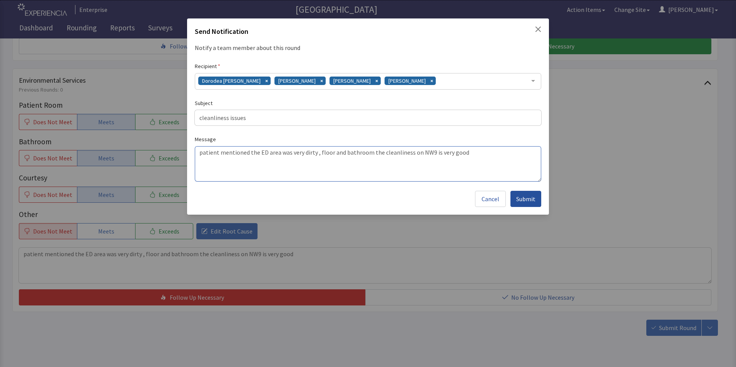
type textarea "patient mentioned the ED area was very dirty , floor and bathroom the cleanline…"
click at [520, 198] on span "Submit" at bounding box center [525, 198] width 19 height 9
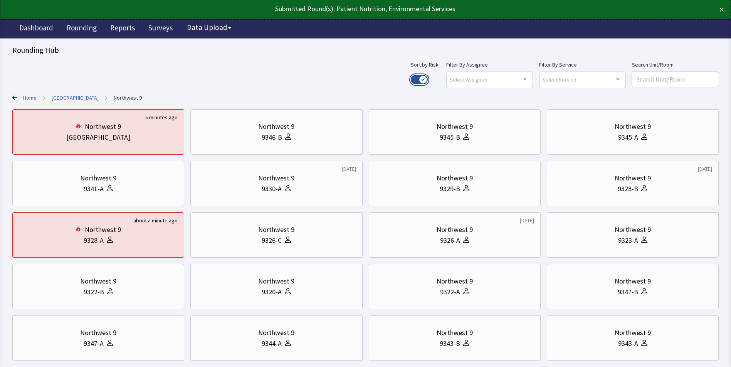
click at [427, 81] on button "Use setting" at bounding box center [419, 79] width 17 height 9
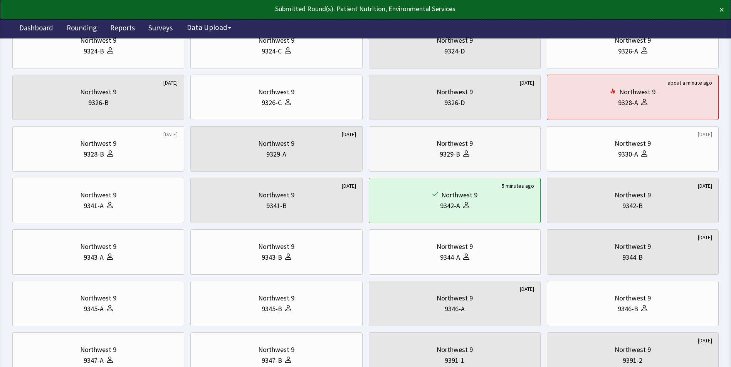
scroll to position [193, 0]
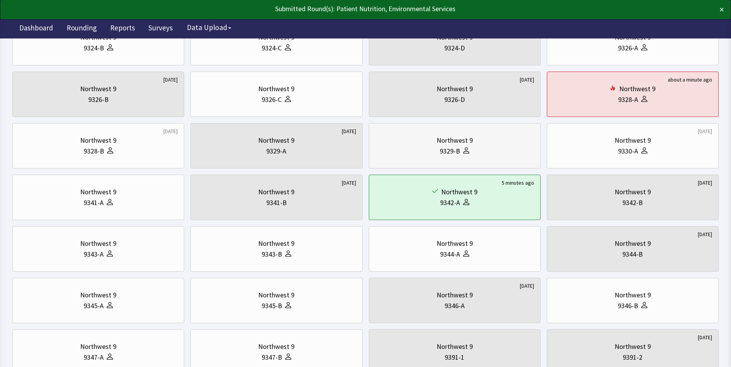
click at [481, 148] on div "9329-B" at bounding box center [454, 151] width 159 height 11
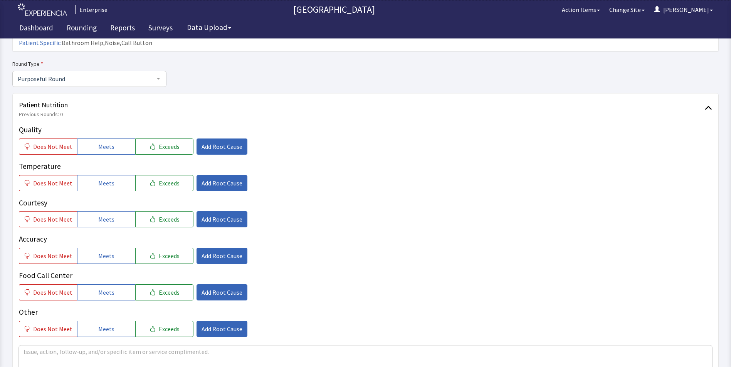
scroll to position [77, 0]
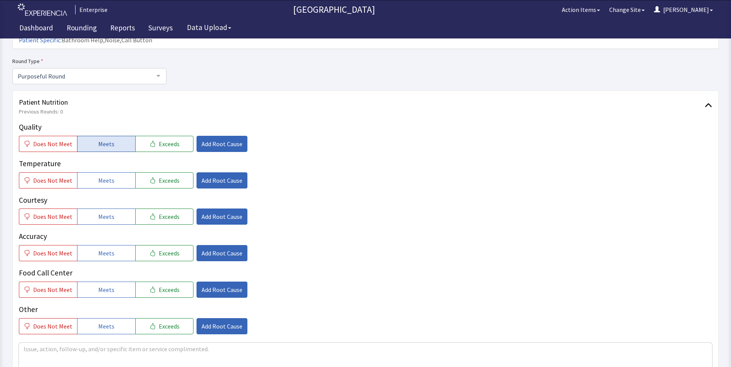
click at [108, 139] on span "Meets" at bounding box center [106, 143] width 16 height 9
click at [112, 176] on div "Quality Does Not Meet Meets Exceeds Add Root Cause Temperature Does Not Meet Me…" at bounding box center [365, 228] width 693 height 213
drag, startPoint x: 112, startPoint y: 205, endPoint x: 114, endPoint y: 221, distance: 15.6
click at [113, 211] on button "Meets" at bounding box center [106, 217] width 58 height 16
click at [113, 245] on button "Meets" at bounding box center [106, 253] width 58 height 16
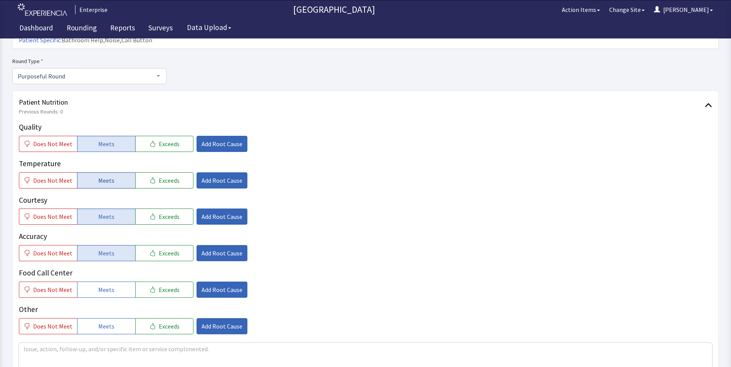
click at [108, 176] on span "Meets" at bounding box center [106, 180] width 16 height 9
drag, startPoint x: 99, startPoint y: 277, endPoint x: 109, endPoint y: 280, distance: 10.6
click at [102, 285] on span "Meets" at bounding box center [106, 289] width 16 height 9
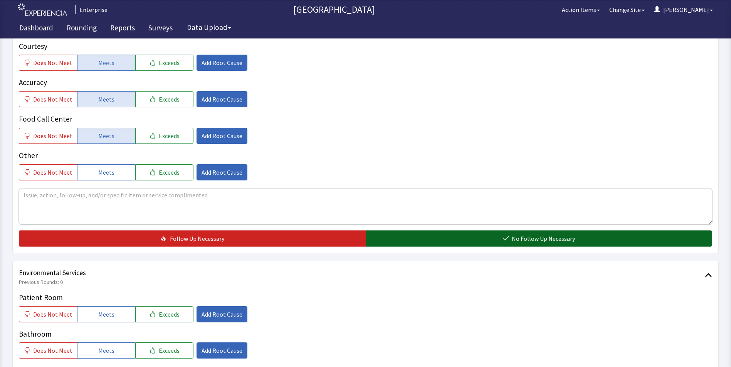
click at [414, 231] on button "No Follow Up Necessary" at bounding box center [538, 239] width 347 height 16
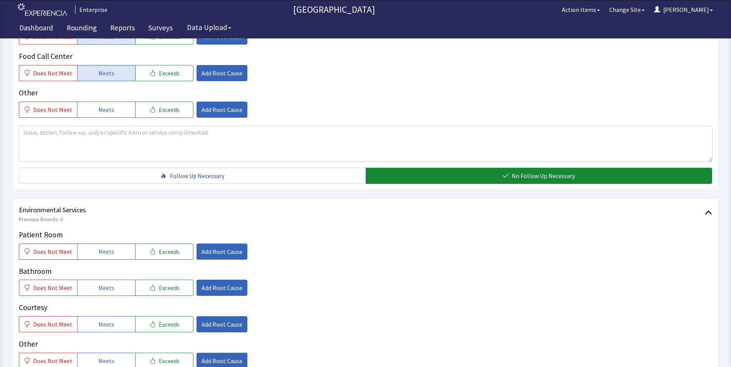
scroll to position [385, 0]
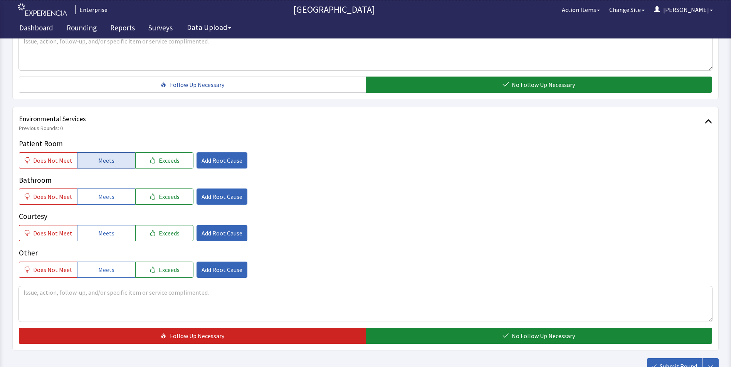
click at [86, 153] on button "Meets" at bounding box center [106, 161] width 58 height 16
drag, startPoint x: 90, startPoint y: 180, endPoint x: 96, endPoint y: 206, distance: 27.4
click at [91, 189] on button "Meets" at bounding box center [106, 197] width 58 height 16
drag, startPoint x: 99, startPoint y: 218, endPoint x: 193, endPoint y: 247, distance: 97.9
click at [103, 229] on span "Meets" at bounding box center [106, 233] width 16 height 9
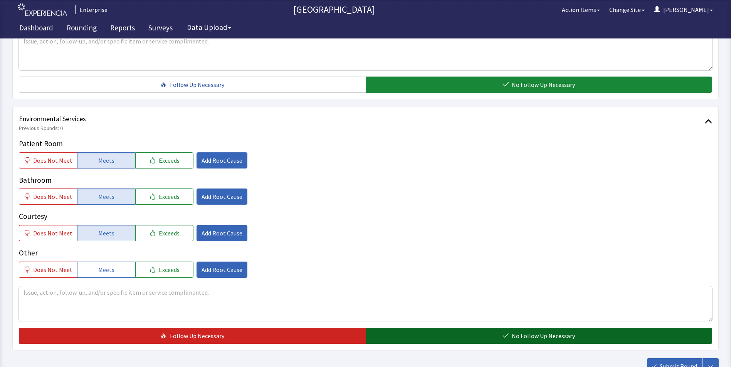
drag, startPoint x: 388, startPoint y: 327, endPoint x: 396, endPoint y: 328, distance: 8.5
click at [390, 328] on button "No Follow Up Necessary" at bounding box center [538, 336] width 347 height 16
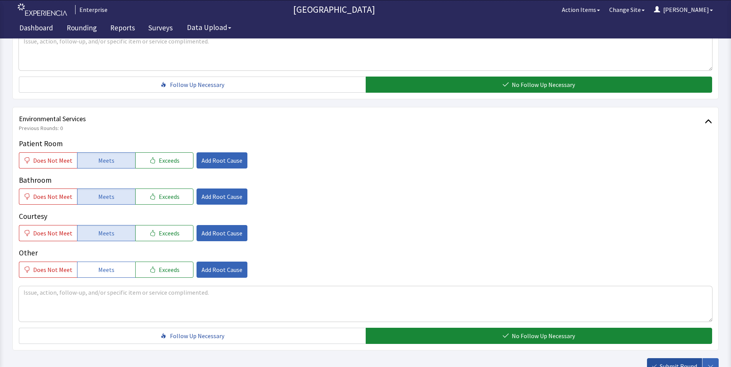
click at [677, 362] on span "Submit Round" at bounding box center [677, 366] width 37 height 9
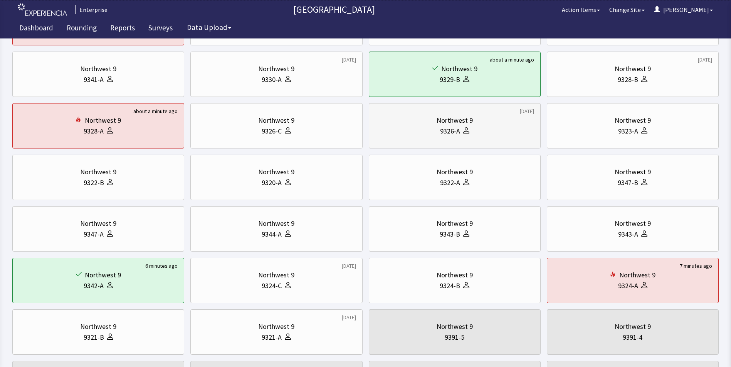
scroll to position [116, 0]
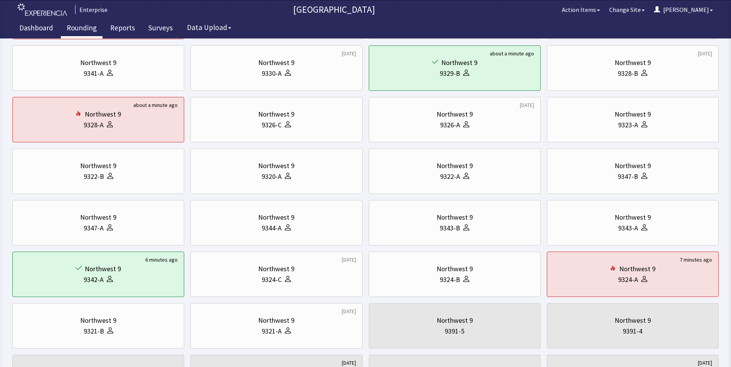
click at [82, 26] on link "Rounding" at bounding box center [82, 28] width 42 height 19
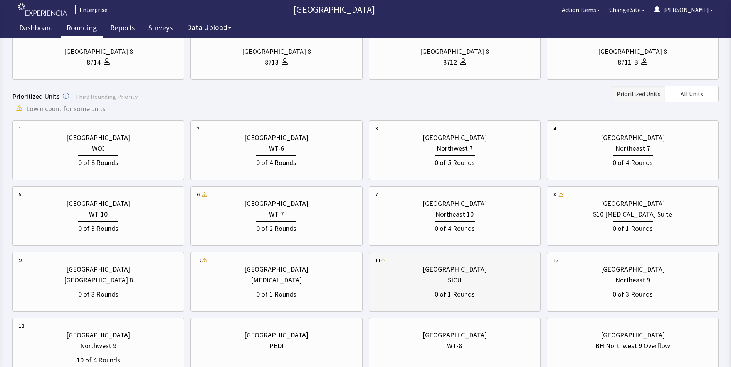
scroll to position [244, 0]
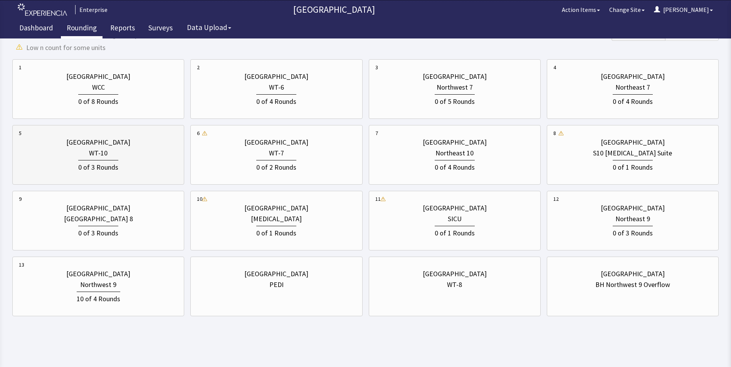
click at [121, 161] on div "0 of 3 Rounds" at bounding box center [98, 166] width 159 height 14
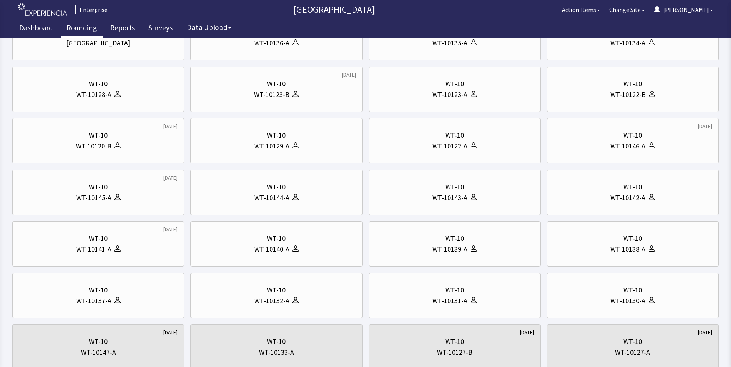
scroll to position [116, 0]
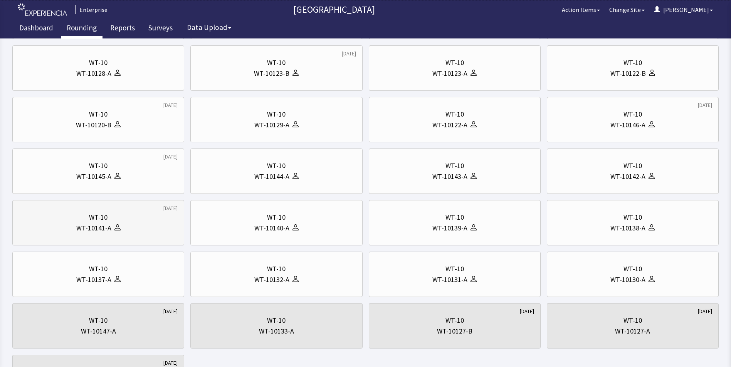
click at [122, 215] on div "WT-10" at bounding box center [98, 217] width 159 height 11
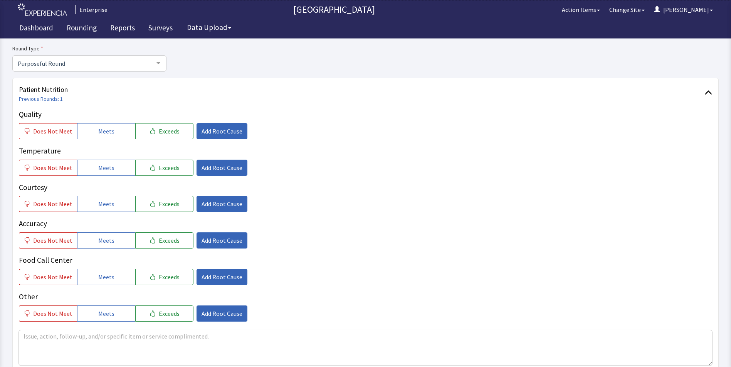
scroll to position [77, 0]
drag, startPoint x: 102, startPoint y: 133, endPoint x: 101, endPoint y: 150, distance: 17.3
click at [102, 133] on span "Meets" at bounding box center [106, 130] width 16 height 9
drag, startPoint x: 99, startPoint y: 168, endPoint x: 99, endPoint y: 193, distance: 25.0
click at [99, 172] on span "Meets" at bounding box center [106, 167] width 16 height 9
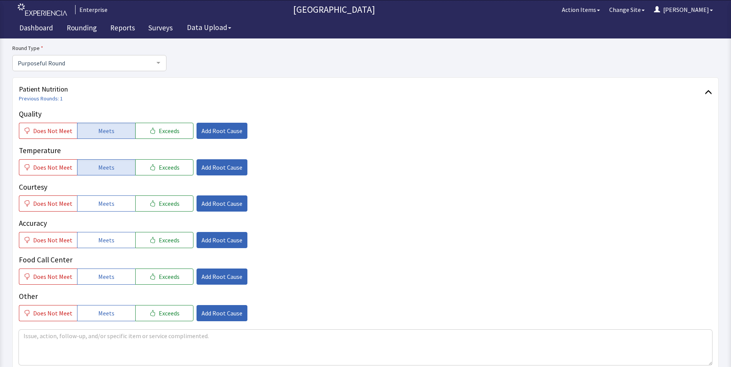
drag, startPoint x: 99, startPoint y: 206, endPoint x: 97, endPoint y: 231, distance: 24.7
click at [99, 213] on div "Quality Does Not Meet Meets Exceeds Add Root Cause Temperature Does Not Meet Me…" at bounding box center [365, 215] width 693 height 213
click at [98, 245] on span "Meets" at bounding box center [106, 240] width 16 height 9
drag, startPoint x: 96, startPoint y: 276, endPoint x: 147, endPoint y: 206, distance: 86.3
click at [98, 276] on span "Meets" at bounding box center [106, 276] width 16 height 9
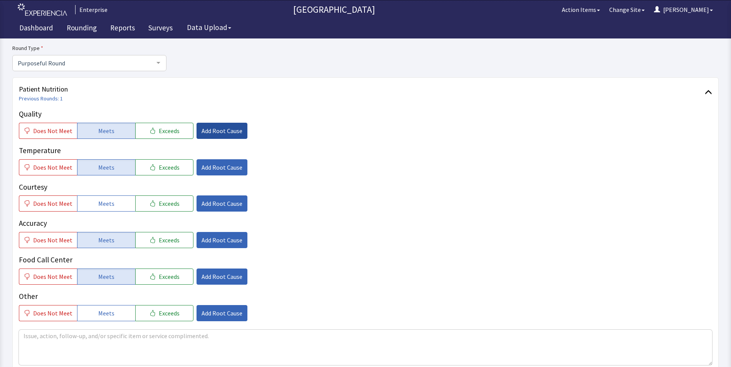
click at [211, 129] on span "Add Root Cause" at bounding box center [221, 130] width 41 height 9
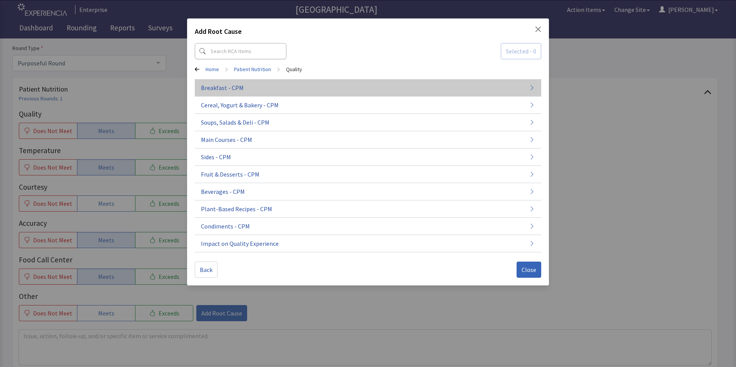
click at [226, 85] on span "Breakfast - CPM" at bounding box center [222, 87] width 43 height 9
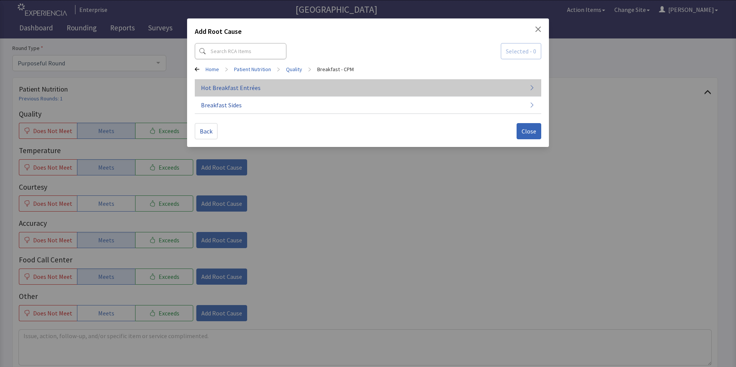
click at [234, 87] on span "Hot Breakfast Entrées" at bounding box center [231, 87] width 60 height 9
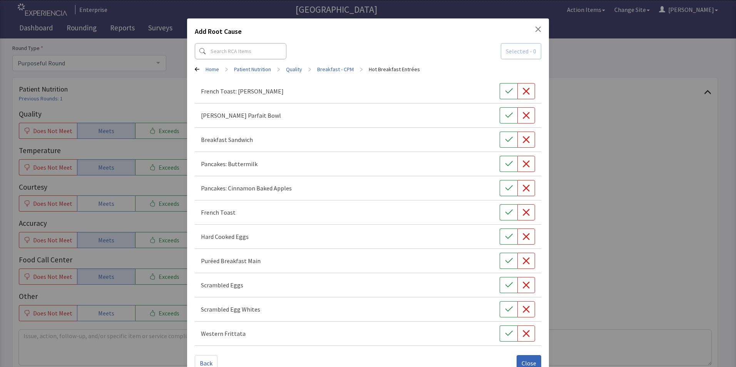
drag, startPoint x: 504, startPoint y: 140, endPoint x: 503, endPoint y: 151, distance: 11.3
click at [505, 141] on icon "button" at bounding box center [509, 140] width 8 height 8
click at [506, 285] on icon "button" at bounding box center [508, 285] width 7 height 5
click at [530, 360] on span "Close" at bounding box center [529, 363] width 15 height 9
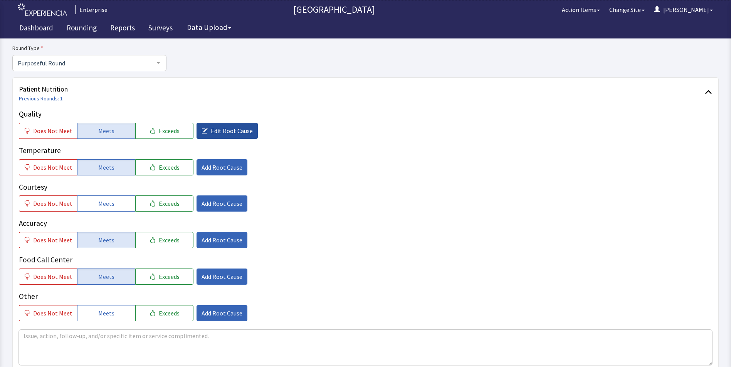
click at [211, 132] on span "Edit Root Cause" at bounding box center [232, 130] width 42 height 9
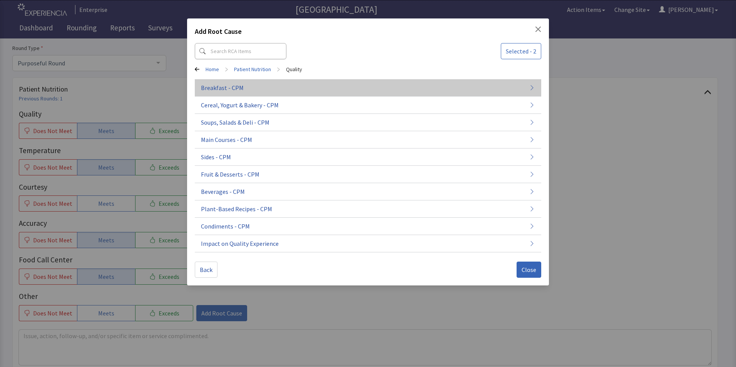
click at [215, 85] on span "Breakfast - CPM" at bounding box center [222, 87] width 43 height 9
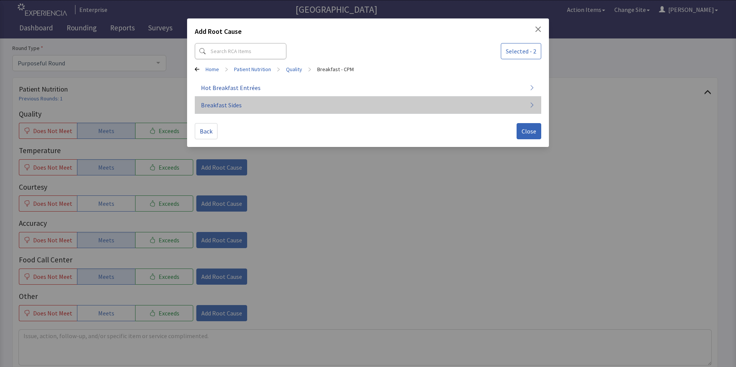
click at [215, 107] on span "Breakfast Sides" at bounding box center [221, 105] width 41 height 9
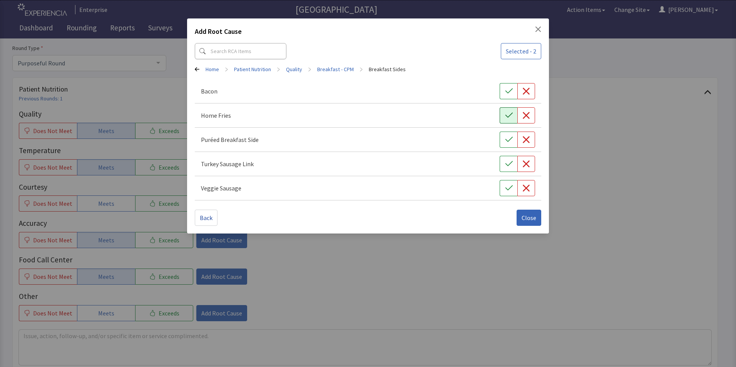
click at [510, 117] on icon "button" at bounding box center [509, 116] width 8 height 8
click at [510, 91] on icon "button" at bounding box center [508, 91] width 7 height 5
drag, startPoint x: 531, startPoint y: 219, endPoint x: 524, endPoint y: 221, distance: 6.9
click at [531, 220] on span "Close" at bounding box center [529, 217] width 15 height 9
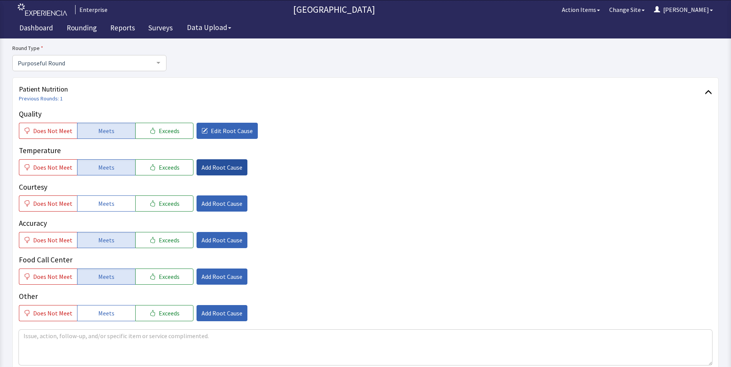
click at [201, 170] on span "Add Root Cause" at bounding box center [221, 167] width 41 height 9
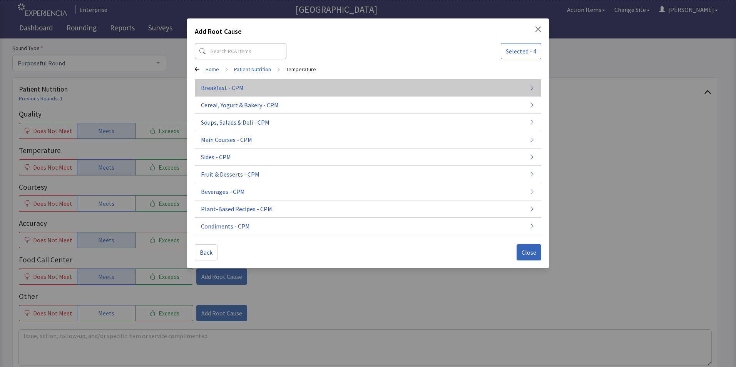
click at [220, 91] on span "Breakfast - CPM" at bounding box center [222, 87] width 43 height 9
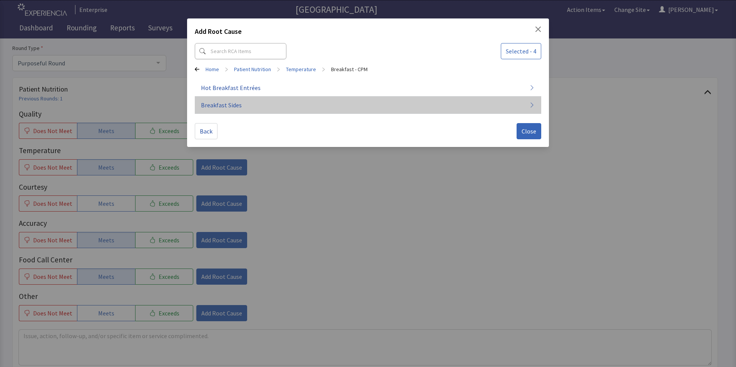
click at [224, 106] on span "Breakfast Sides" at bounding box center [221, 105] width 41 height 9
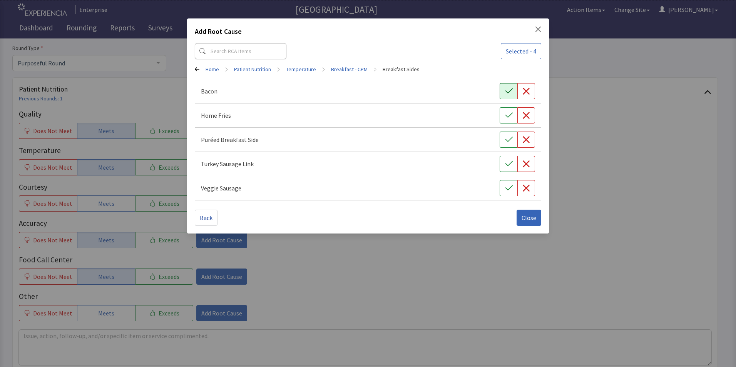
click at [511, 89] on icon "button" at bounding box center [509, 91] width 8 height 8
drag, startPoint x: 507, startPoint y: 116, endPoint x: 505, endPoint y: 145, distance: 28.6
click at [507, 119] on icon "button" at bounding box center [509, 116] width 8 height 8
click at [526, 218] on span "Close" at bounding box center [529, 217] width 15 height 9
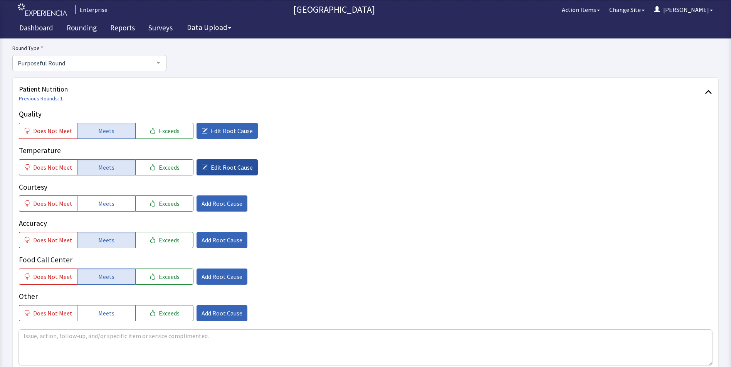
click at [211, 165] on span "Edit Root Cause" at bounding box center [232, 167] width 42 height 9
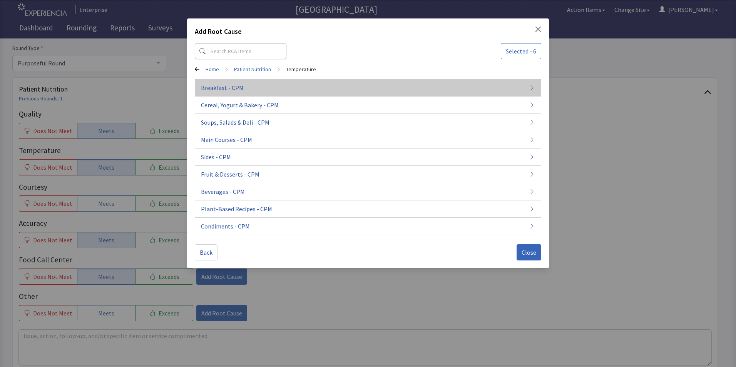
click at [238, 92] on span "Breakfast - CPM" at bounding box center [222, 87] width 43 height 9
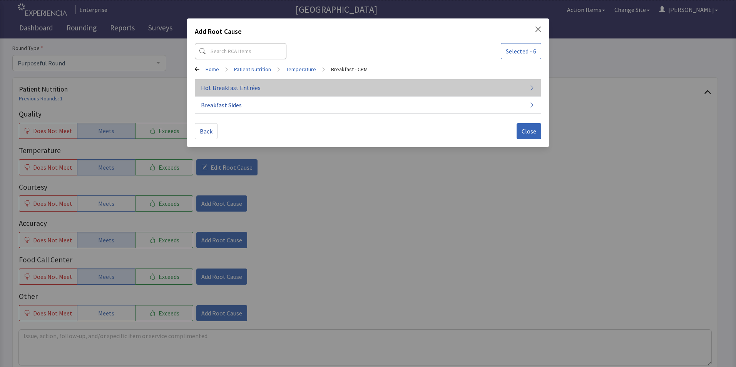
click at [238, 90] on span "Hot Breakfast Entrées" at bounding box center [231, 87] width 60 height 9
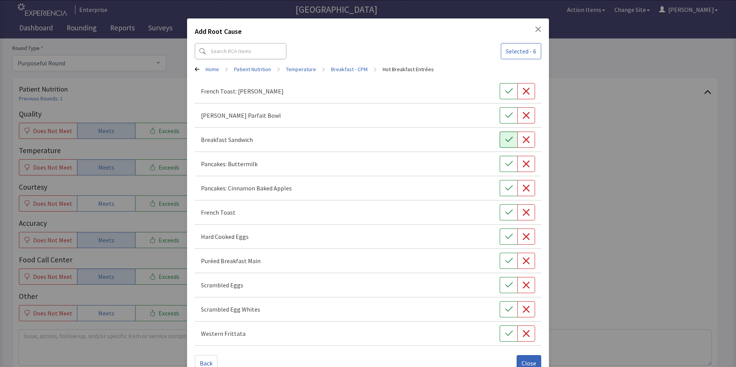
click at [505, 139] on icon "button" at bounding box center [509, 140] width 8 height 8
click at [522, 360] on span "Close" at bounding box center [529, 363] width 15 height 9
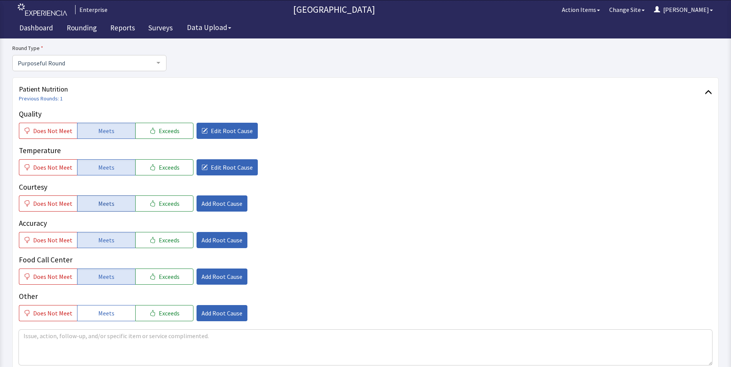
click at [95, 204] on button "Meets" at bounding box center [106, 204] width 58 height 16
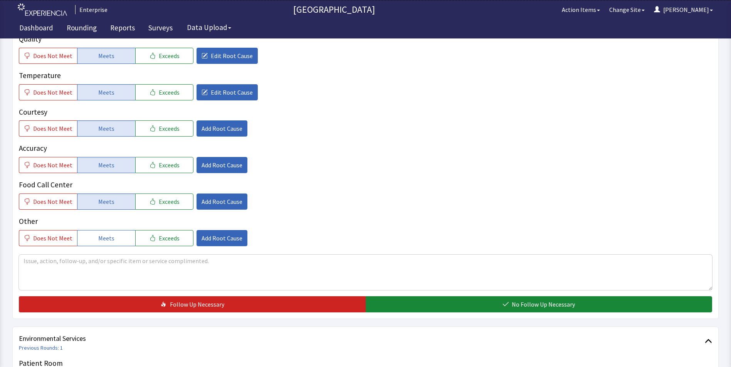
scroll to position [231, 0]
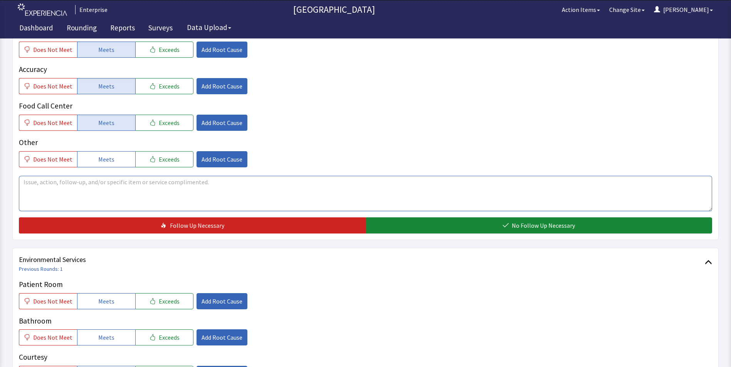
click at [38, 180] on textarea at bounding box center [365, 193] width 693 height 35
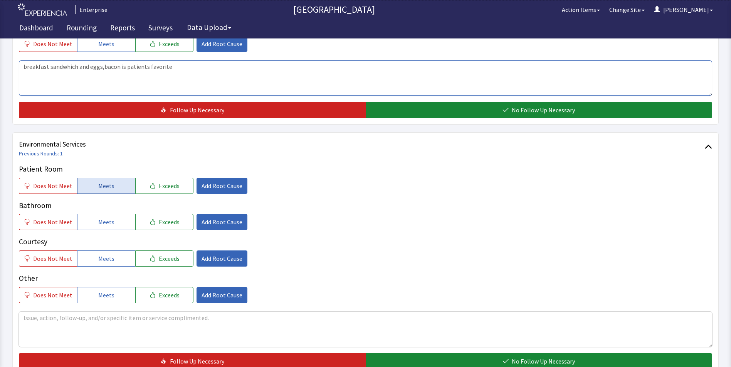
type textarea "breakfast sandwhich and eggs,bacon is patients favorite"
drag, startPoint x: 112, startPoint y: 186, endPoint x: 114, endPoint y: 212, distance: 26.6
click at [112, 187] on button "Meets" at bounding box center [106, 186] width 58 height 16
drag, startPoint x: 115, startPoint y: 225, endPoint x: 115, endPoint y: 240, distance: 15.8
click at [115, 226] on button "Meets" at bounding box center [106, 222] width 58 height 16
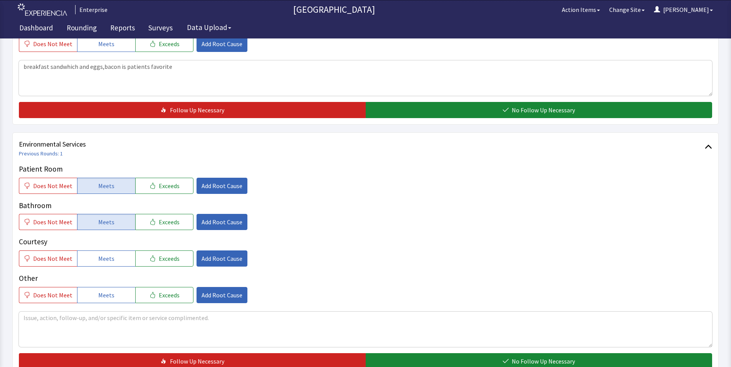
drag, startPoint x: 111, startPoint y: 260, endPoint x: 105, endPoint y: 272, distance: 14.3
click at [111, 261] on button "Meets" at bounding box center [106, 259] width 58 height 16
click at [57, 295] on span "Does Not Meet" at bounding box center [52, 295] width 39 height 9
click at [213, 296] on span "Add Root Cause" at bounding box center [221, 295] width 41 height 9
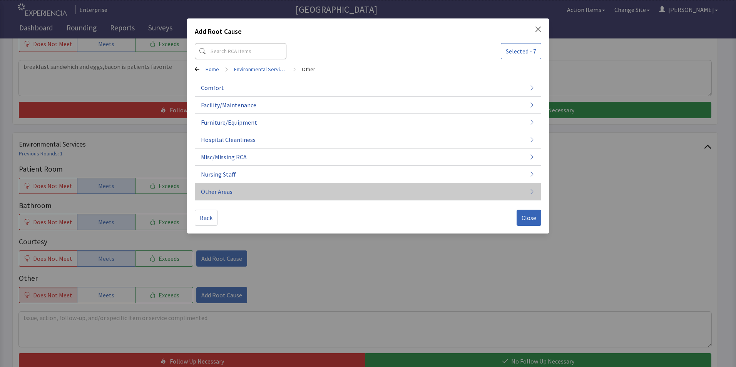
click at [226, 193] on span "Other Areas" at bounding box center [217, 191] width 32 height 9
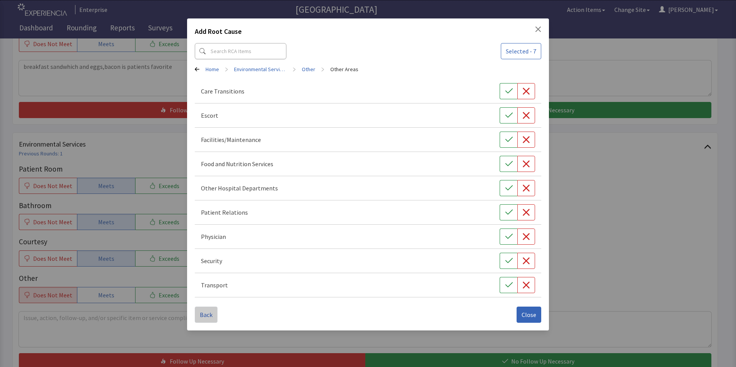
click at [201, 319] on span "Back" at bounding box center [206, 314] width 13 height 9
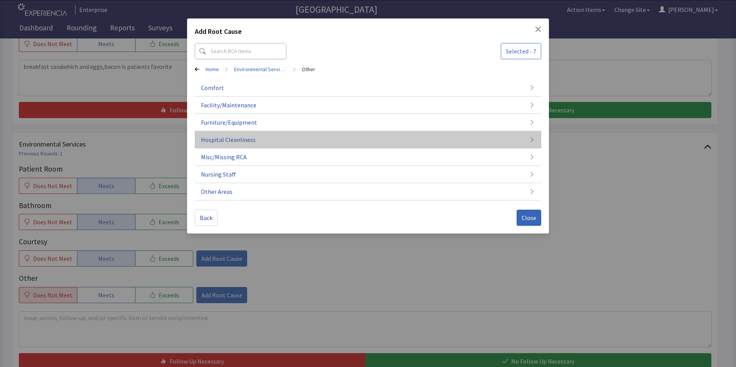
click at [235, 142] on span "Hospital Cleanliness" at bounding box center [228, 139] width 55 height 9
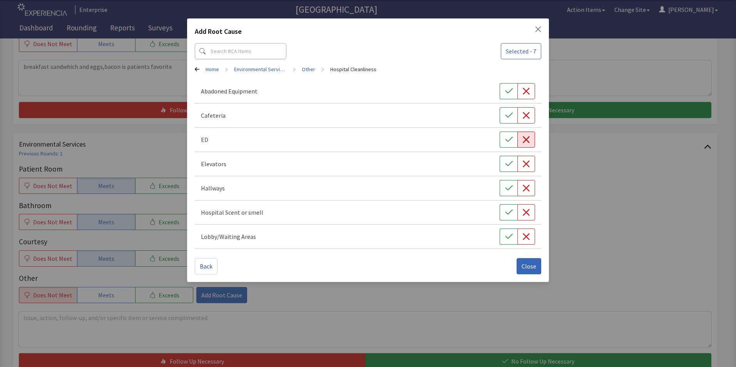
click at [528, 141] on icon "button" at bounding box center [527, 140] width 8 height 8
click at [527, 268] on span "Close" at bounding box center [529, 266] width 15 height 9
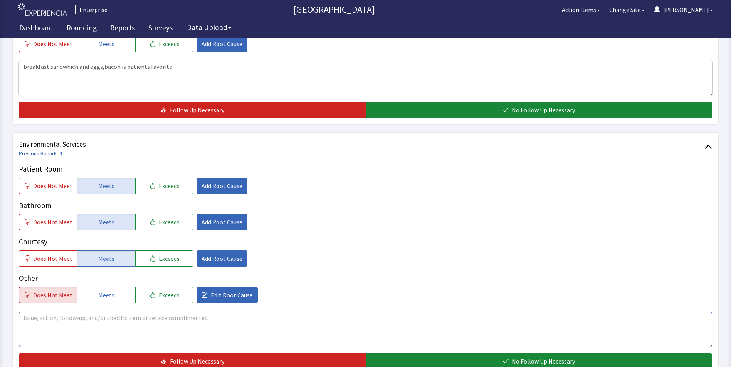
click at [34, 321] on textarea at bounding box center [365, 329] width 693 height 35
drag, startPoint x: 22, startPoint y: 320, endPoint x: 172, endPoint y: 331, distance: 149.8
click at [179, 331] on textarea "ED was not up to par some areas needed attention" at bounding box center [365, 329] width 693 height 35
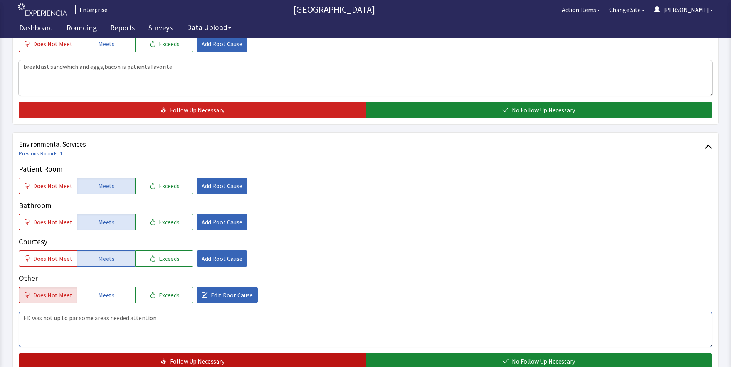
type textarea "ED was not up to par some areas needed attention"
click at [181, 360] on span "Follow Up Necessary" at bounding box center [197, 361] width 54 height 9
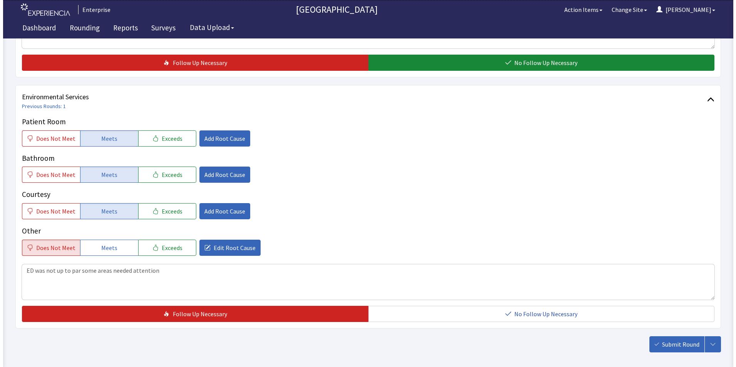
scroll to position [430, 0]
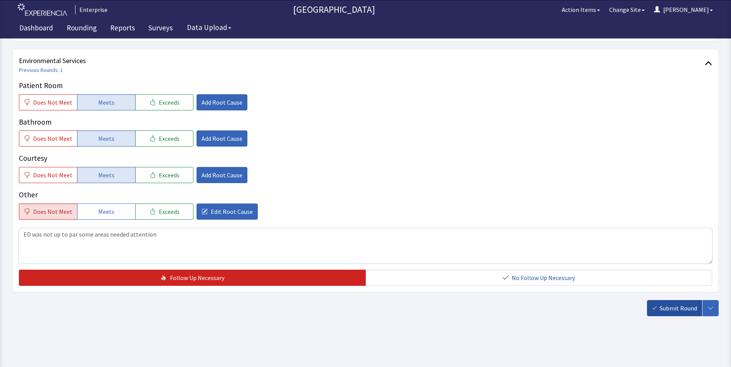
click at [663, 306] on span "Submit Round" at bounding box center [677, 308] width 37 height 9
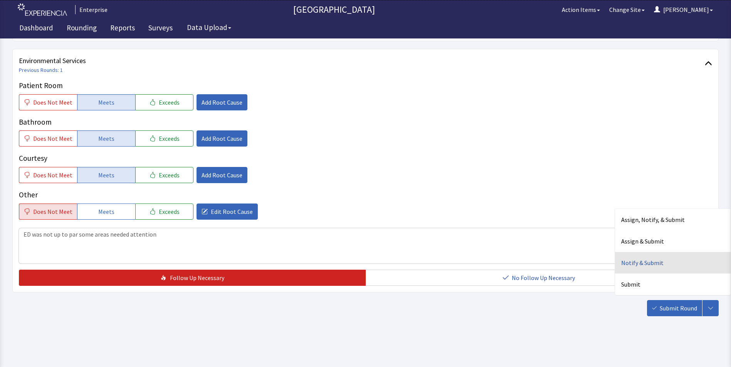
click at [637, 265] on div "Notify & Submit" at bounding box center [673, 263] width 116 height 22
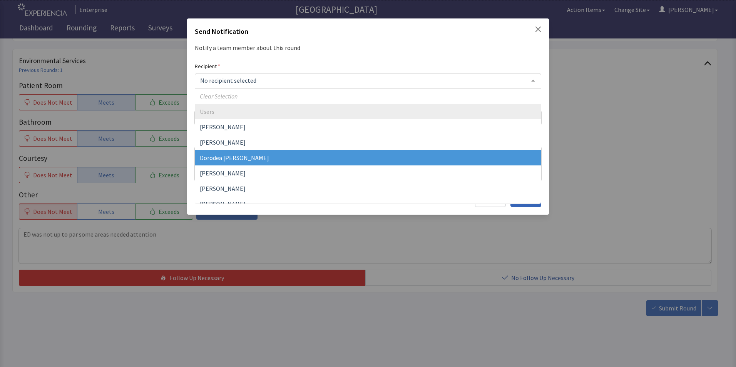
click at [237, 156] on span "Dorodea [PERSON_NAME]" at bounding box center [234, 158] width 69 height 8
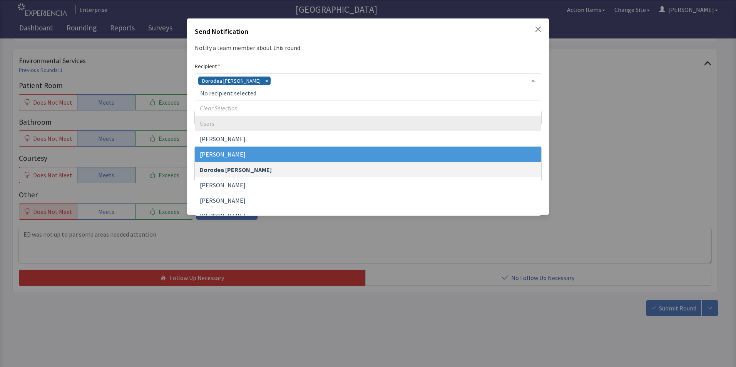
click at [275, 80] on div "Dorodea [PERSON_NAME]" at bounding box center [368, 86] width 347 height 27
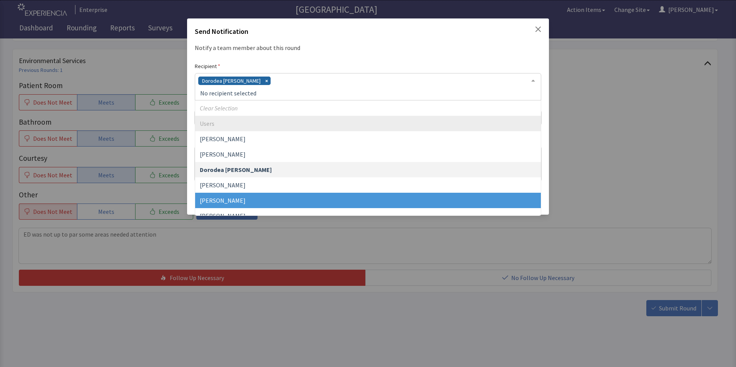
click at [243, 200] on span "[PERSON_NAME]" at bounding box center [368, 200] width 346 height 15
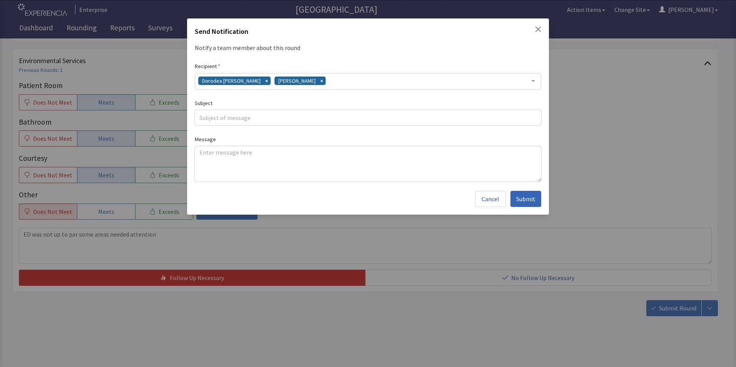
click at [324, 82] on div "Dorodea Verderame Gerardo Mejias" at bounding box center [368, 81] width 347 height 17
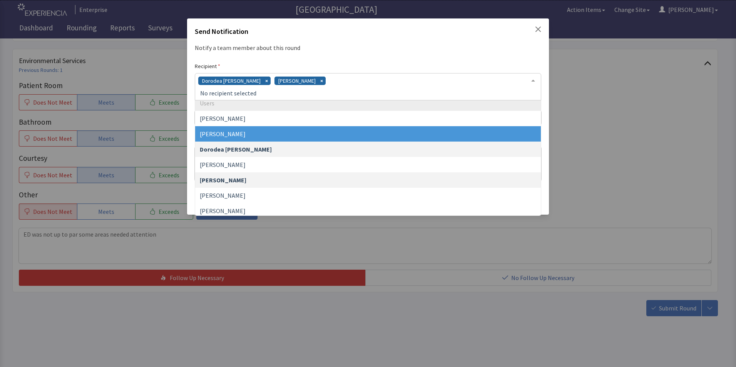
scroll to position [39, 0]
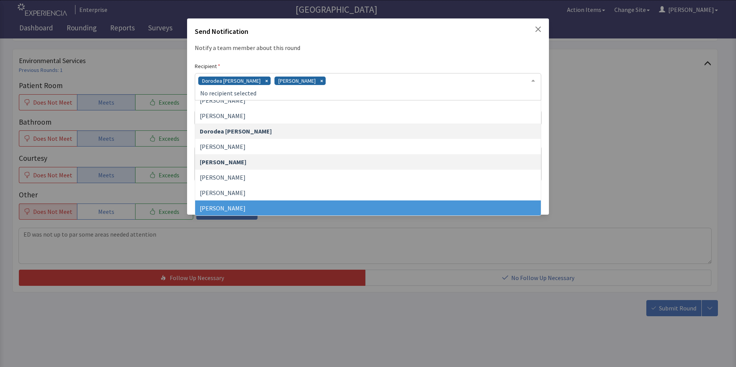
click at [281, 206] on span "[PERSON_NAME]" at bounding box center [368, 208] width 346 height 15
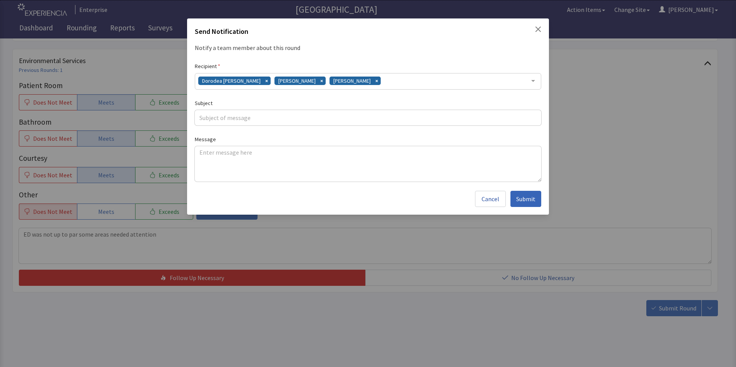
drag, startPoint x: 396, startPoint y: 81, endPoint x: 382, endPoint y: 97, distance: 20.8
click at [396, 81] on div "Dorodea Verderame Gerardo Mejias James Hellandbrand" at bounding box center [368, 81] width 347 height 17
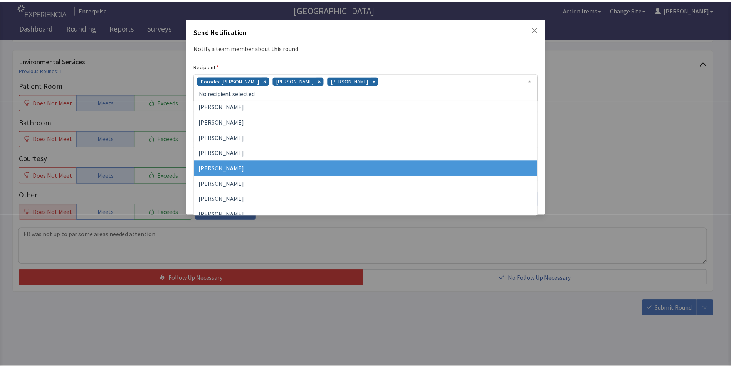
scroll to position [178, 0]
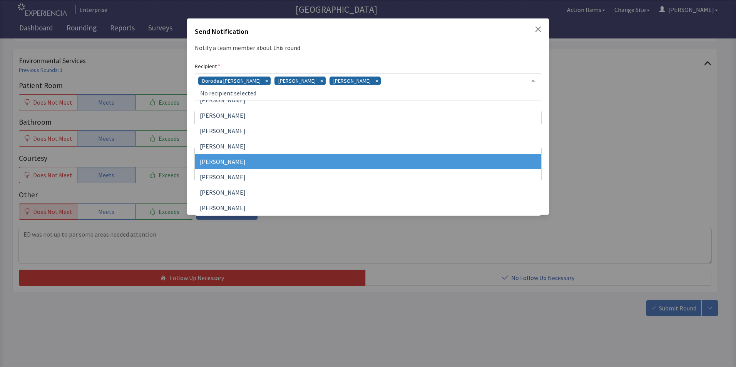
click at [304, 161] on span "[PERSON_NAME]" at bounding box center [368, 161] width 346 height 15
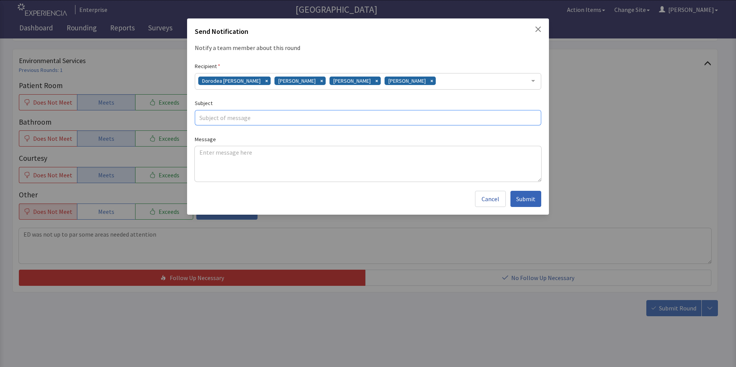
click at [216, 117] on input "text" at bounding box center [368, 117] width 347 height 15
type input "ED concerns"
click at [201, 153] on textarea at bounding box center [368, 163] width 347 height 35
paste textarea "ED was not up to par some areas needed attention"
type textarea "ED was not up to par some areas needed attention, hallway,waiting room"
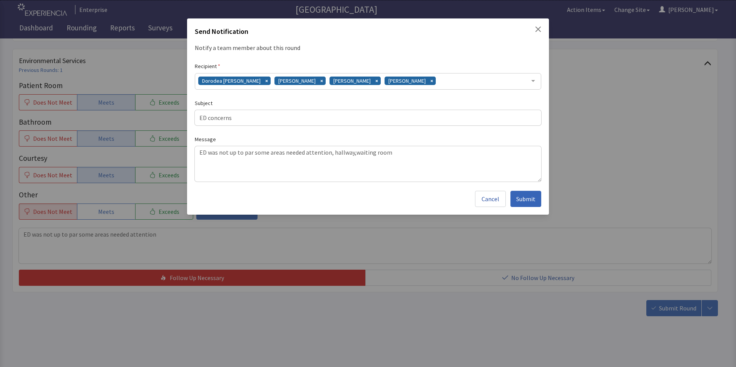
click at [524, 200] on span "Submit" at bounding box center [525, 198] width 19 height 9
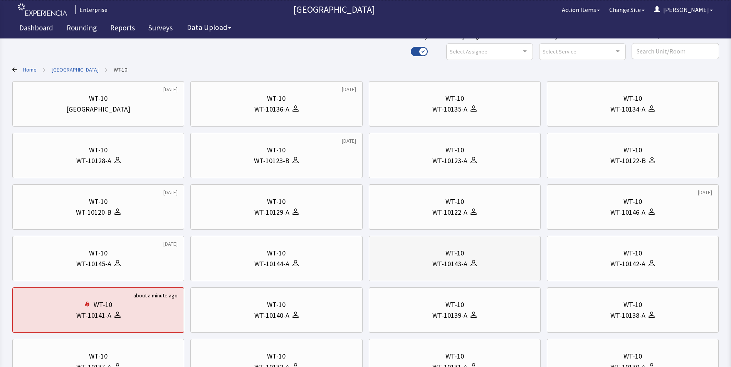
scroll to position [116, 0]
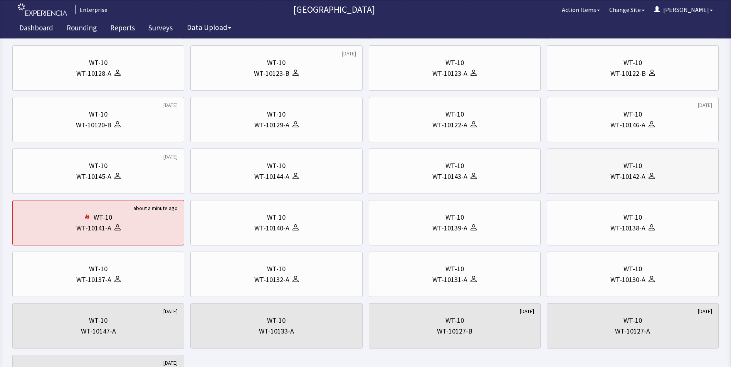
click at [605, 171] on div "WT-10" at bounding box center [632, 166] width 159 height 11
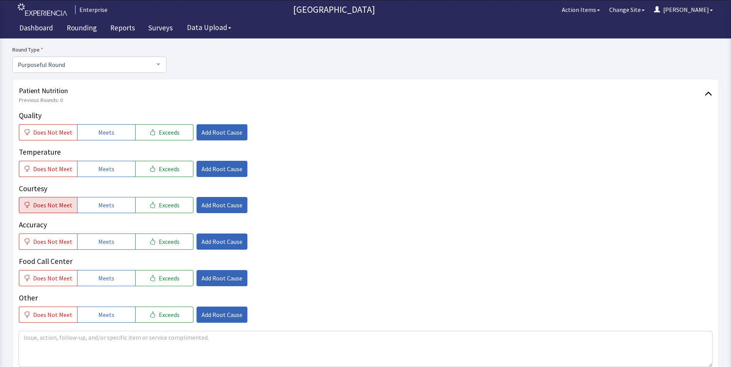
scroll to position [77, 0]
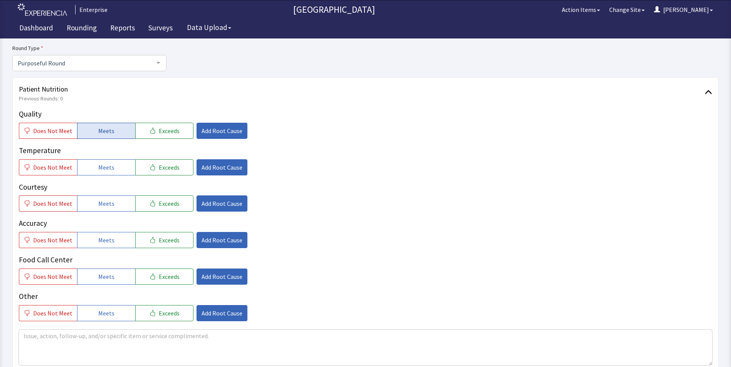
click at [99, 137] on button "Meets" at bounding box center [106, 131] width 58 height 16
click at [99, 172] on span "Meets" at bounding box center [106, 167] width 16 height 9
drag, startPoint x: 98, startPoint y: 202, endPoint x: 101, endPoint y: 225, distance: 23.4
click at [98, 206] on span "Meets" at bounding box center [106, 203] width 16 height 9
drag, startPoint x: 104, startPoint y: 238, endPoint x: 104, endPoint y: 260, distance: 22.3
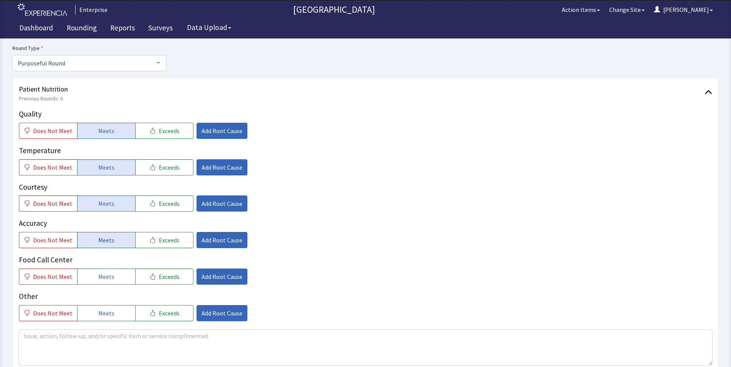
click at [104, 238] on span "Meets" at bounding box center [106, 240] width 16 height 9
drag, startPoint x: 104, startPoint y: 274, endPoint x: 112, endPoint y: 266, distance: 11.2
click at [104, 275] on span "Meets" at bounding box center [106, 276] width 16 height 9
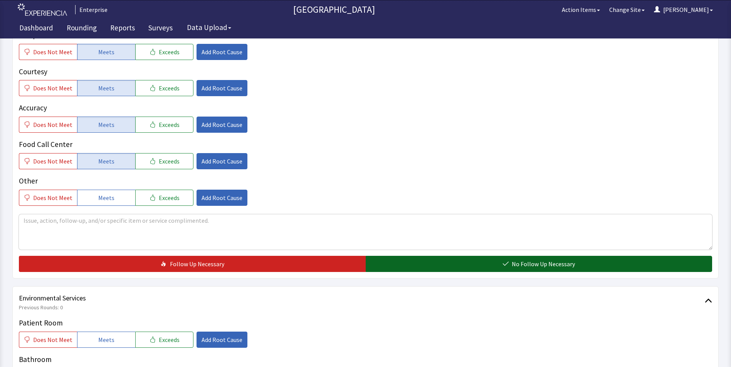
click at [388, 266] on button "No Follow Up Necessary" at bounding box center [538, 264] width 347 height 16
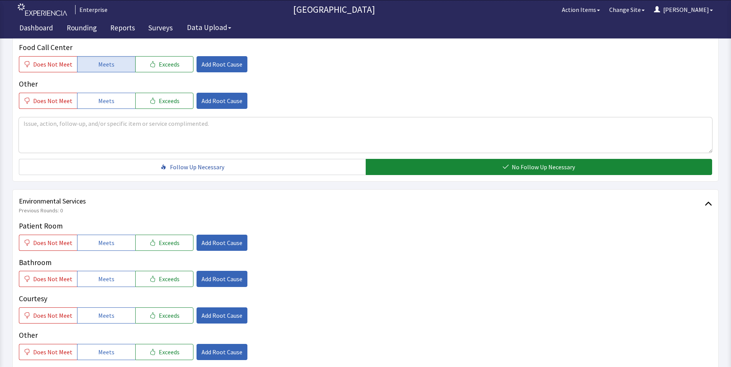
scroll to position [347, 0]
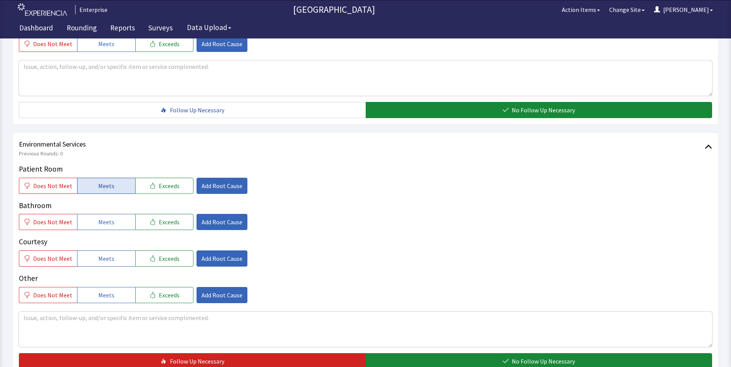
click at [99, 186] on span "Meets" at bounding box center [106, 185] width 16 height 9
drag, startPoint x: 107, startPoint y: 226, endPoint x: 108, endPoint y: 236, distance: 10.4
click at [107, 226] on span "Meets" at bounding box center [106, 222] width 16 height 9
click at [104, 256] on span "Meets" at bounding box center [106, 258] width 16 height 9
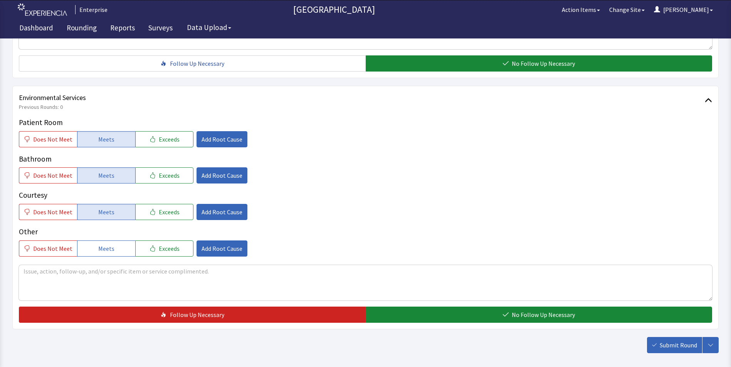
scroll to position [430, 0]
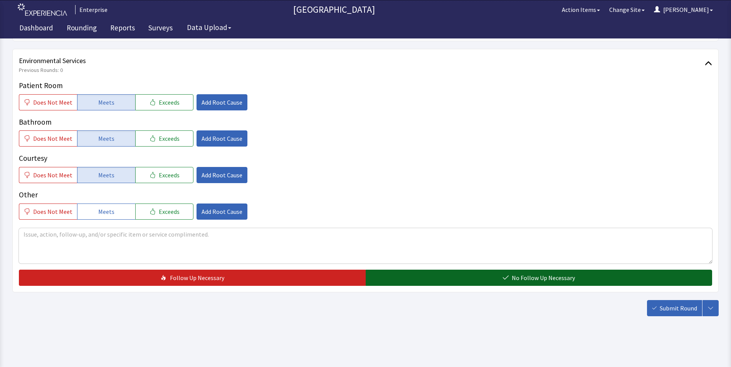
click at [413, 282] on button "No Follow Up Necessary" at bounding box center [538, 278] width 347 height 16
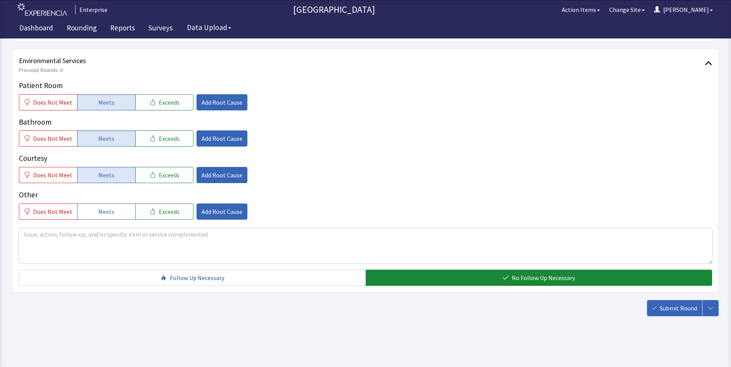
click at [657, 307] on button "Submit Round" at bounding box center [674, 308] width 55 height 16
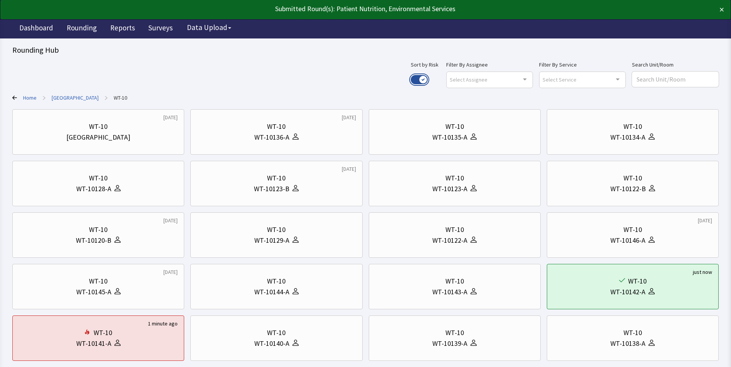
click at [427, 80] on button "Use setting" at bounding box center [419, 79] width 17 height 9
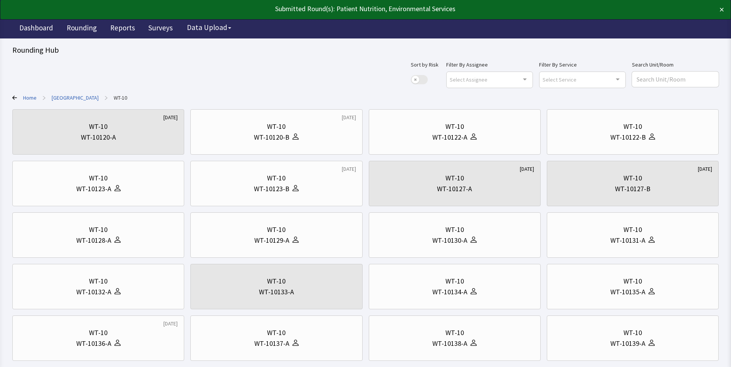
click at [69, 96] on link "[GEOGRAPHIC_DATA]" at bounding box center [75, 98] width 47 height 8
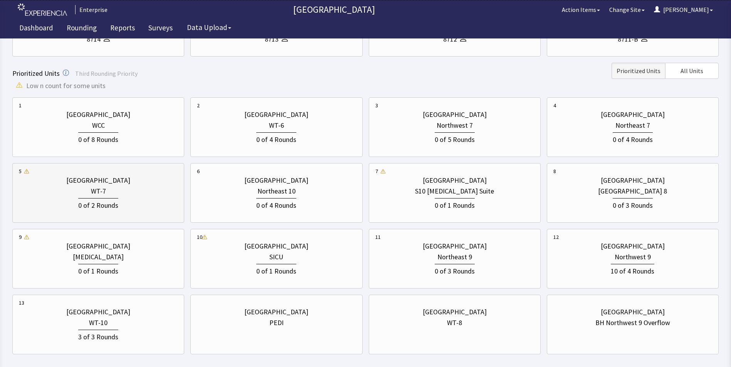
scroll to position [270, 0]
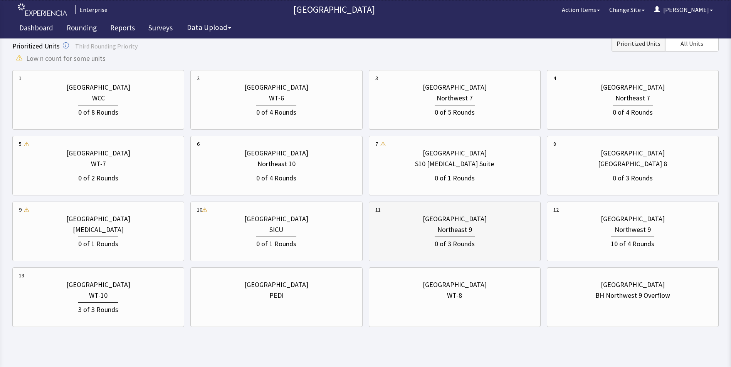
click at [479, 234] on div "Northeast 9" at bounding box center [454, 230] width 159 height 11
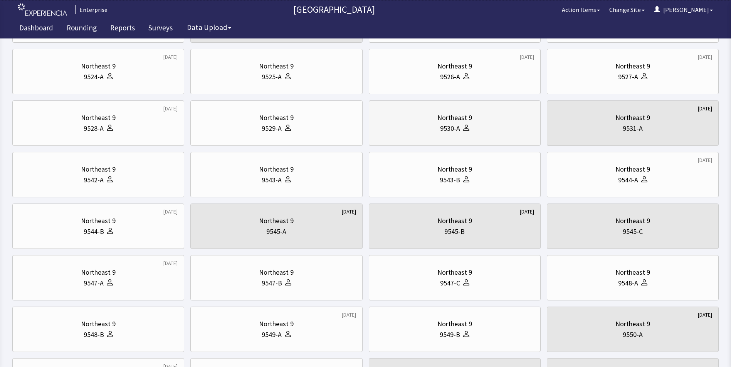
scroll to position [154, 0]
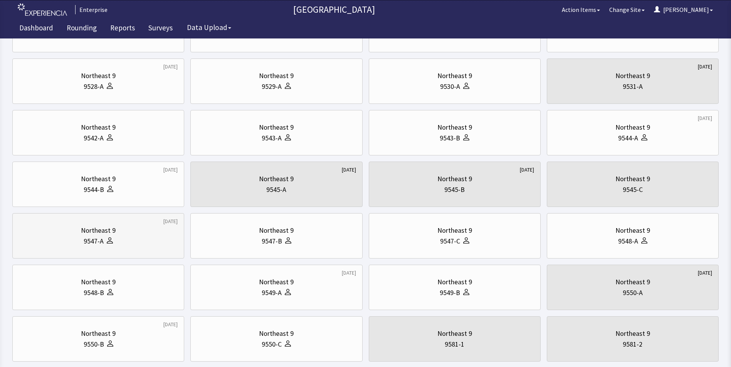
click at [132, 238] on div "9547-A" at bounding box center [98, 241] width 159 height 11
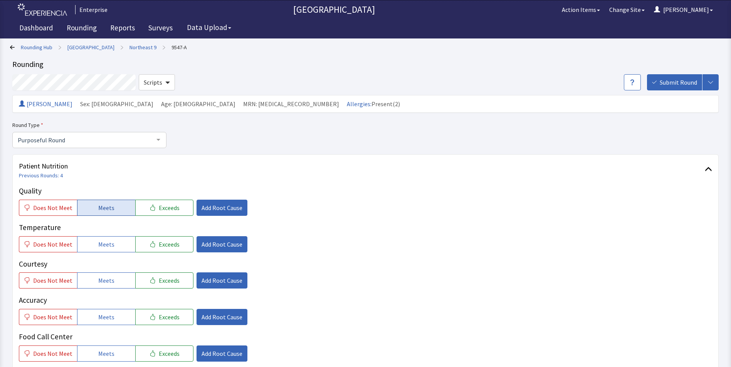
click at [99, 208] on span "Meets" at bounding box center [106, 207] width 16 height 9
click at [112, 246] on button "Meets" at bounding box center [106, 244] width 58 height 16
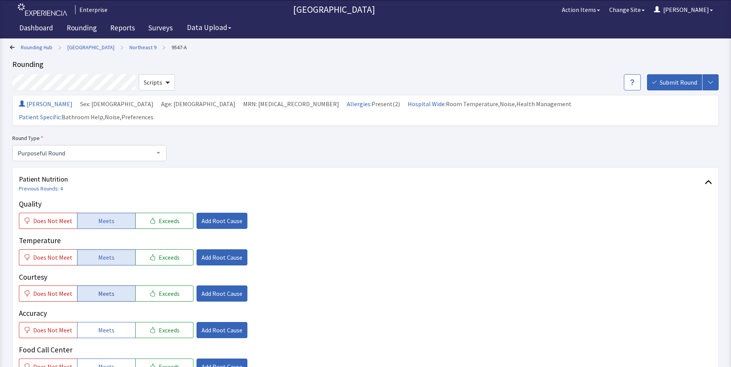
click at [107, 289] on span "Meets" at bounding box center [106, 293] width 16 height 9
click at [101, 326] on span "Meets" at bounding box center [106, 330] width 16 height 9
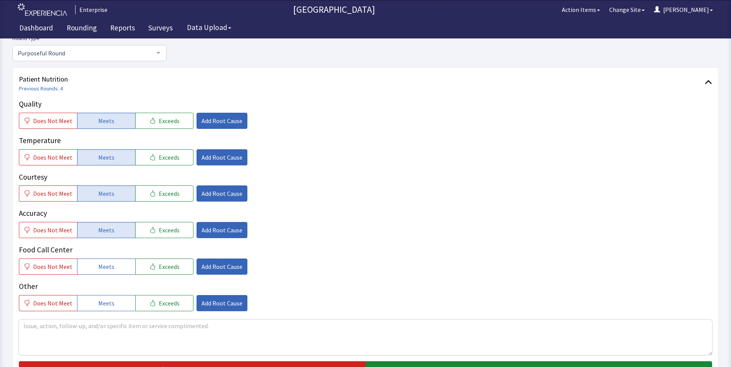
scroll to position [154, 0]
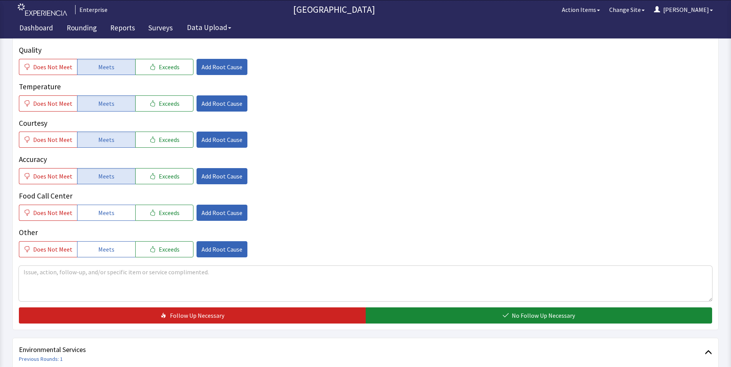
drag, startPoint x: 88, startPoint y: 199, endPoint x: 152, endPoint y: 218, distance: 67.2
click at [88, 205] on button "Meets" at bounding box center [106, 213] width 58 height 16
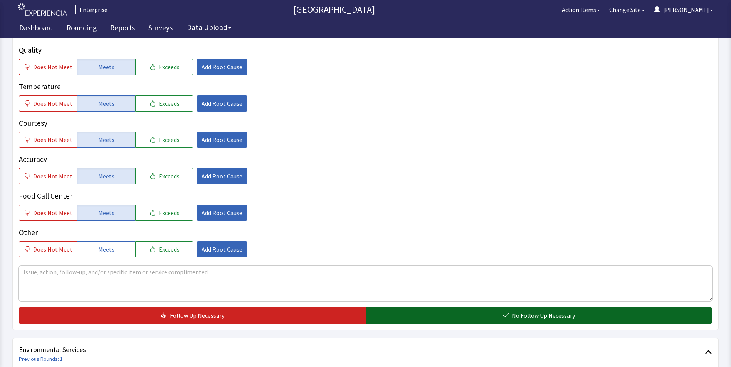
click at [427, 308] on button "No Follow Up Necessary" at bounding box center [538, 316] width 347 height 16
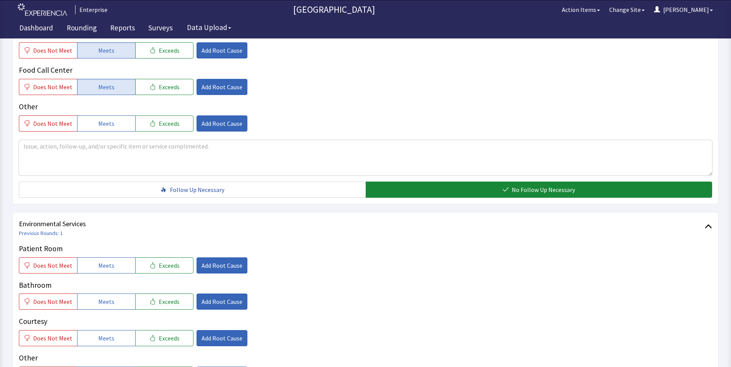
scroll to position [308, 0]
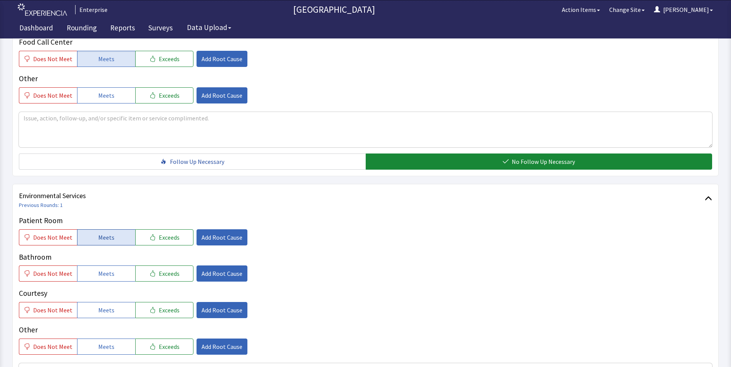
drag, startPoint x: 111, startPoint y: 226, endPoint x: 109, endPoint y: 232, distance: 6.8
click at [109, 230] on button "Meets" at bounding box center [106, 238] width 58 height 16
click at [107, 269] on span "Meets" at bounding box center [106, 273] width 16 height 9
drag, startPoint x: 109, startPoint y: 295, endPoint x: 114, endPoint y: 304, distance: 10.9
click at [109, 306] on span "Meets" at bounding box center [106, 310] width 16 height 9
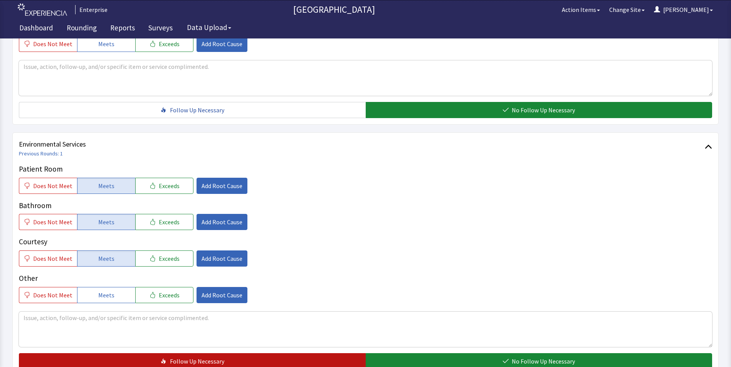
scroll to position [424, 0]
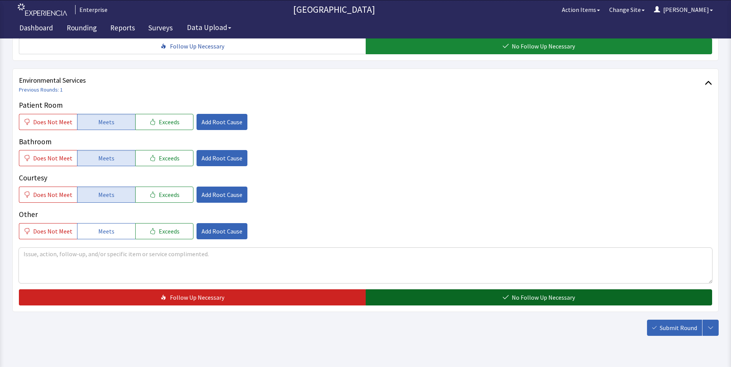
drag, startPoint x: 412, startPoint y: 282, endPoint x: 455, endPoint y: 288, distance: 42.7
click at [413, 290] on button "No Follow Up Necessary" at bounding box center [538, 298] width 347 height 16
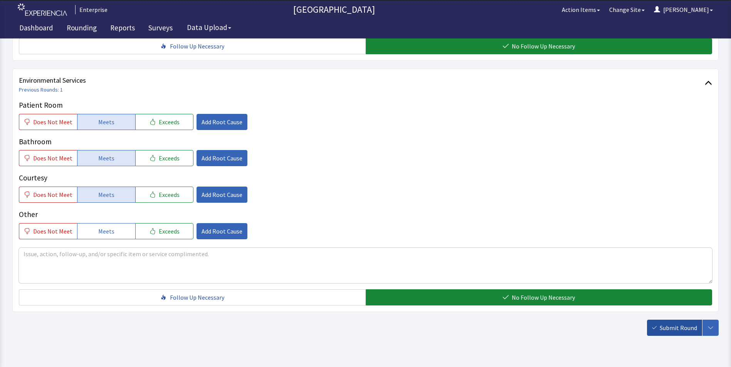
click at [680, 323] on span "Submit Round" at bounding box center [677, 327] width 37 height 9
